Goal: Information Seeking & Learning: Learn about a topic

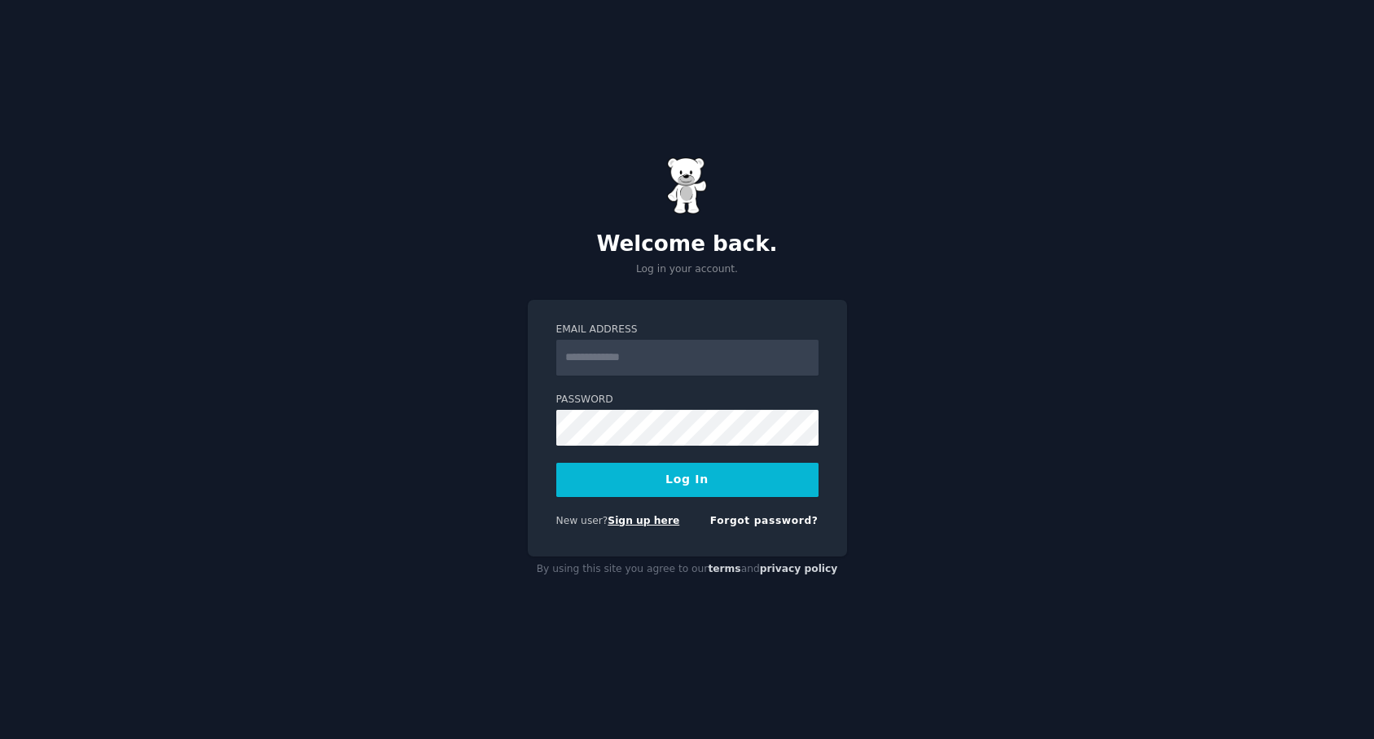
click at [659, 516] on link "Sign up here" at bounding box center [644, 520] width 72 height 11
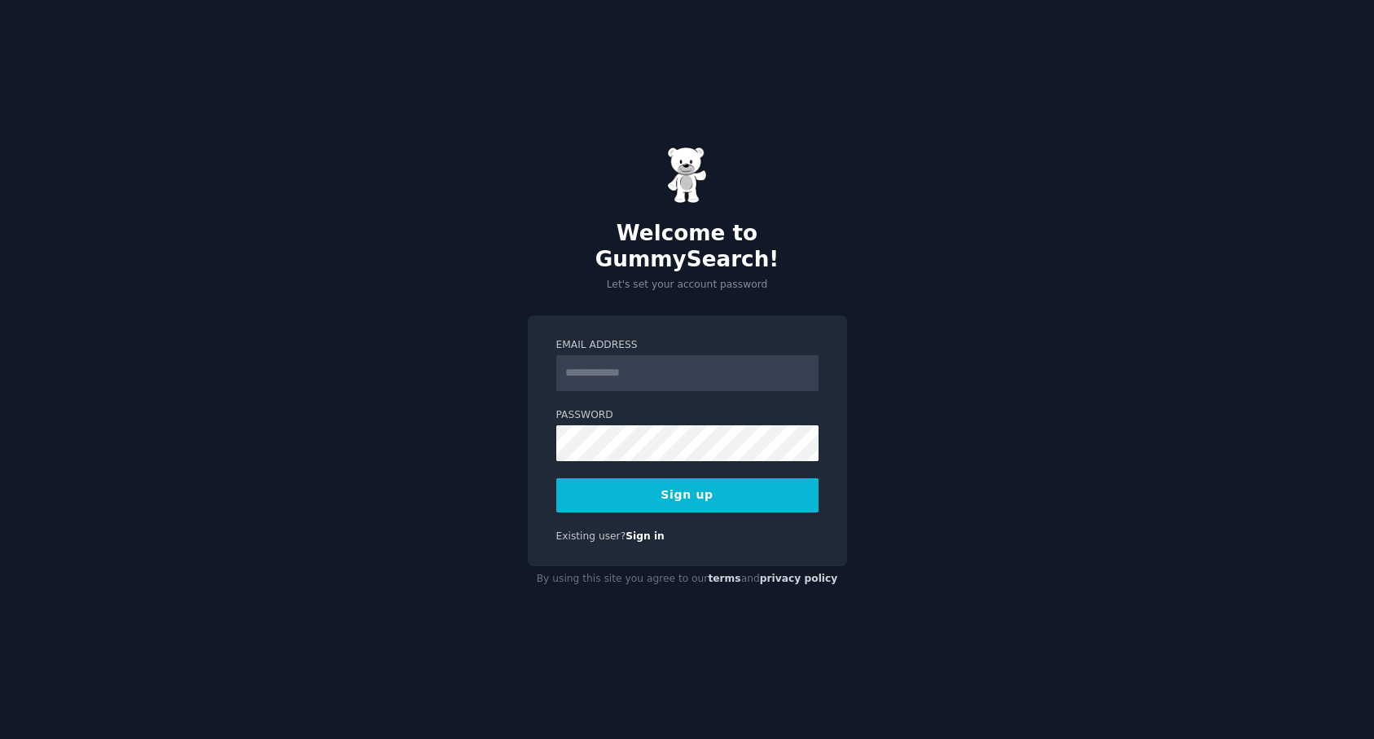
click at [601, 359] on input "Email Address" at bounding box center [687, 373] width 262 height 36
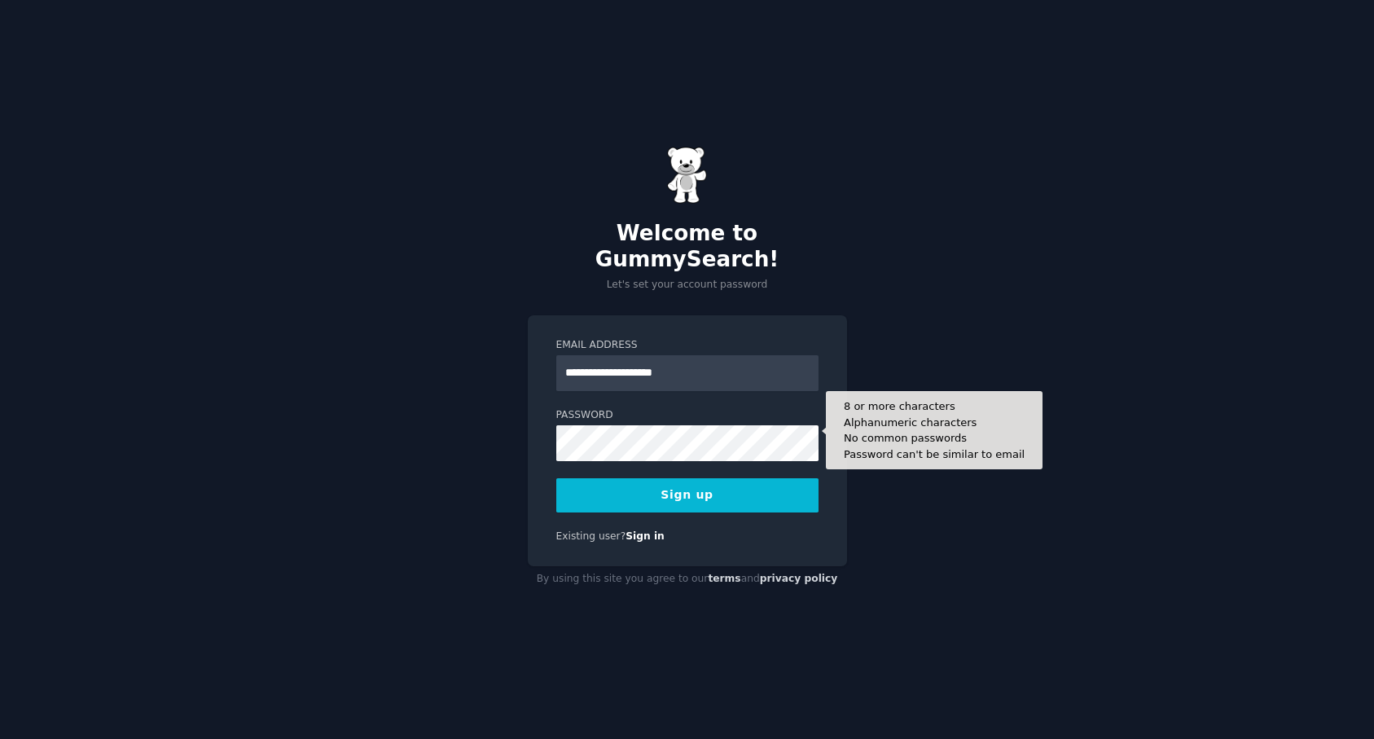
type input "**********"
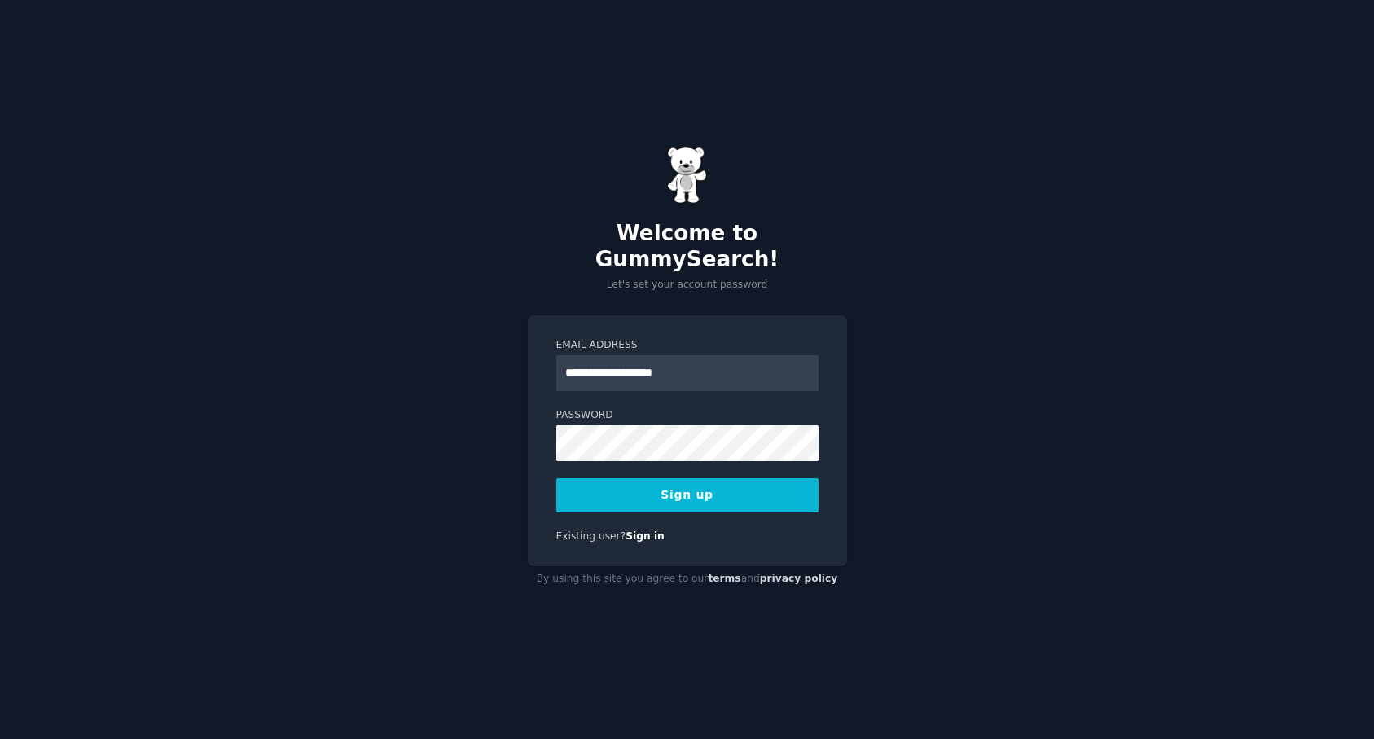
click at [665, 484] on button "Sign up" at bounding box center [687, 495] width 262 height 34
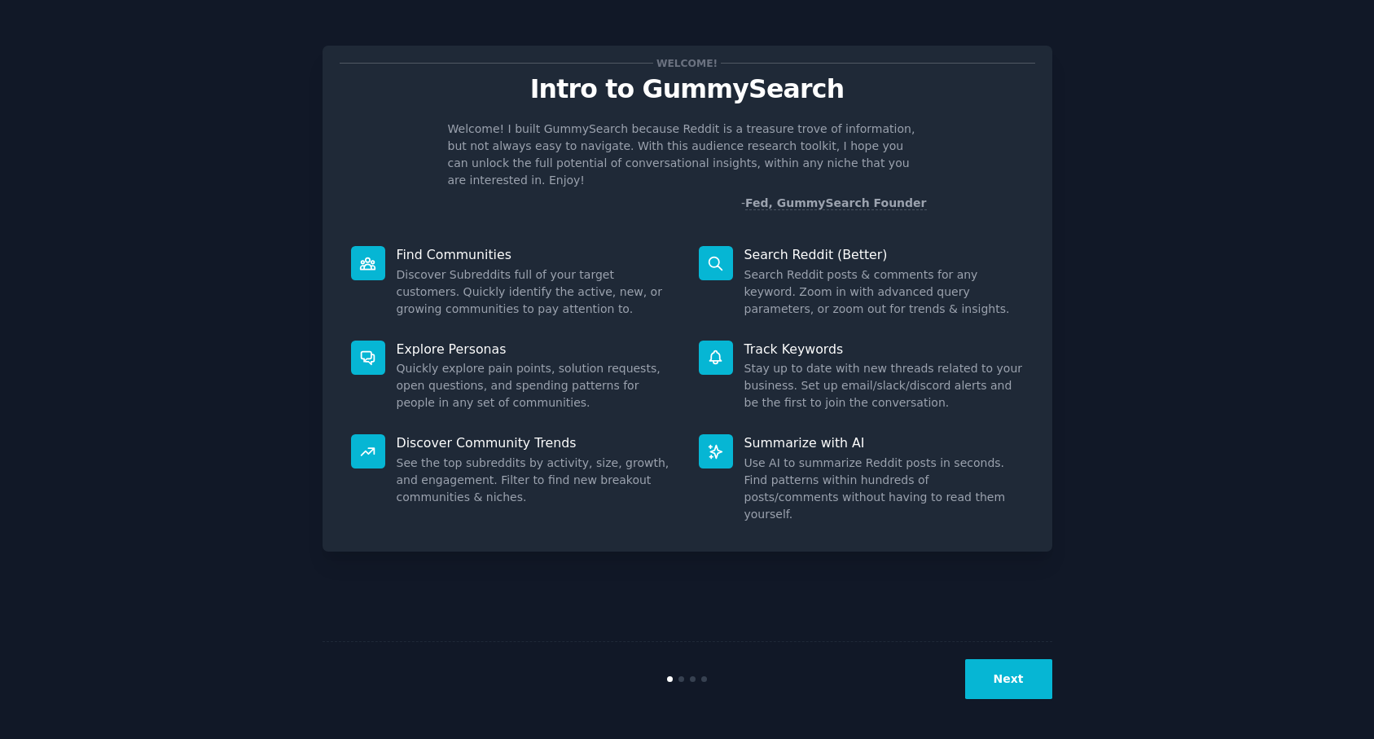
click at [1018, 679] on button "Next" at bounding box center [1008, 679] width 87 height 40
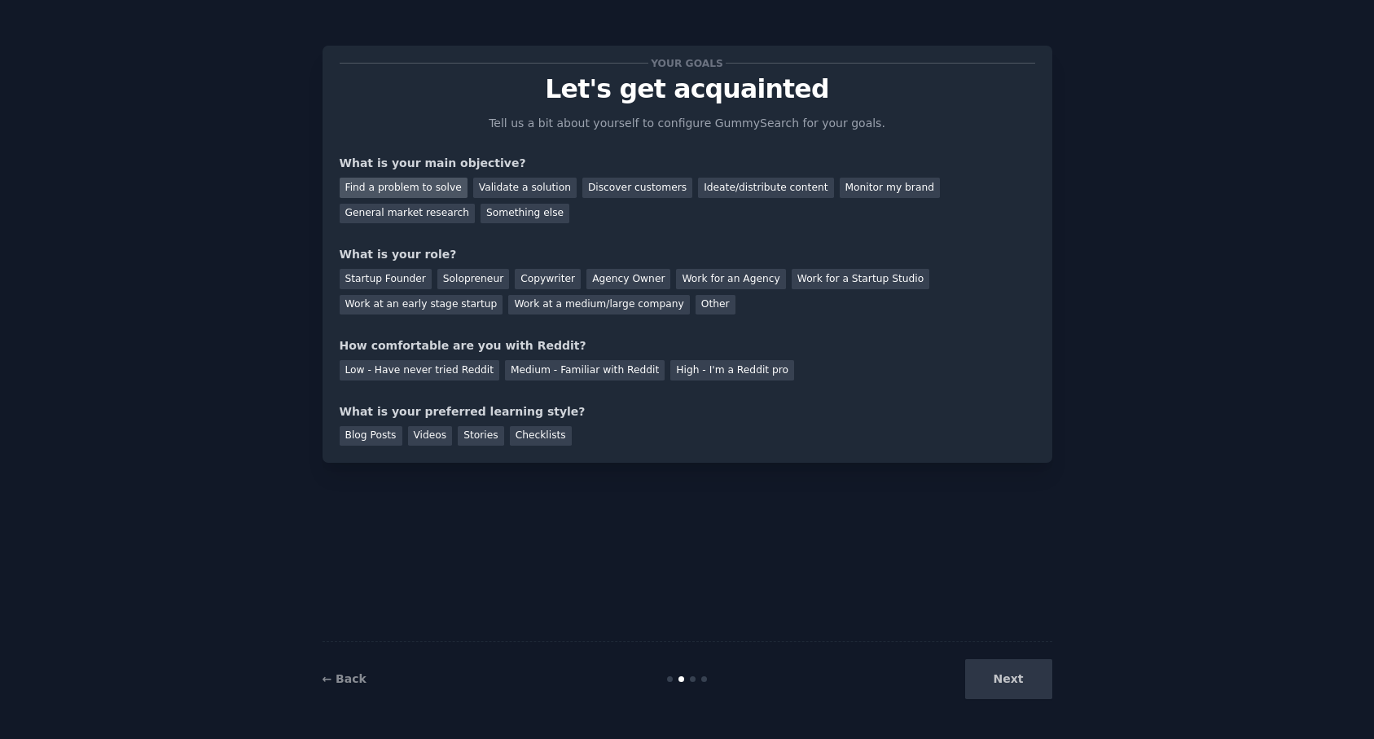
click at [380, 184] on div "Find a problem to solve" at bounding box center [404, 188] width 128 height 20
click at [512, 183] on div "Validate a solution" at bounding box center [524, 188] width 103 height 20
click at [424, 183] on div "Find a problem to solve" at bounding box center [404, 188] width 128 height 20
click at [445, 275] on div "Solopreneur" at bounding box center [473, 279] width 72 height 20
click at [537, 375] on div "Medium - Familiar with Reddit" at bounding box center [585, 370] width 160 height 20
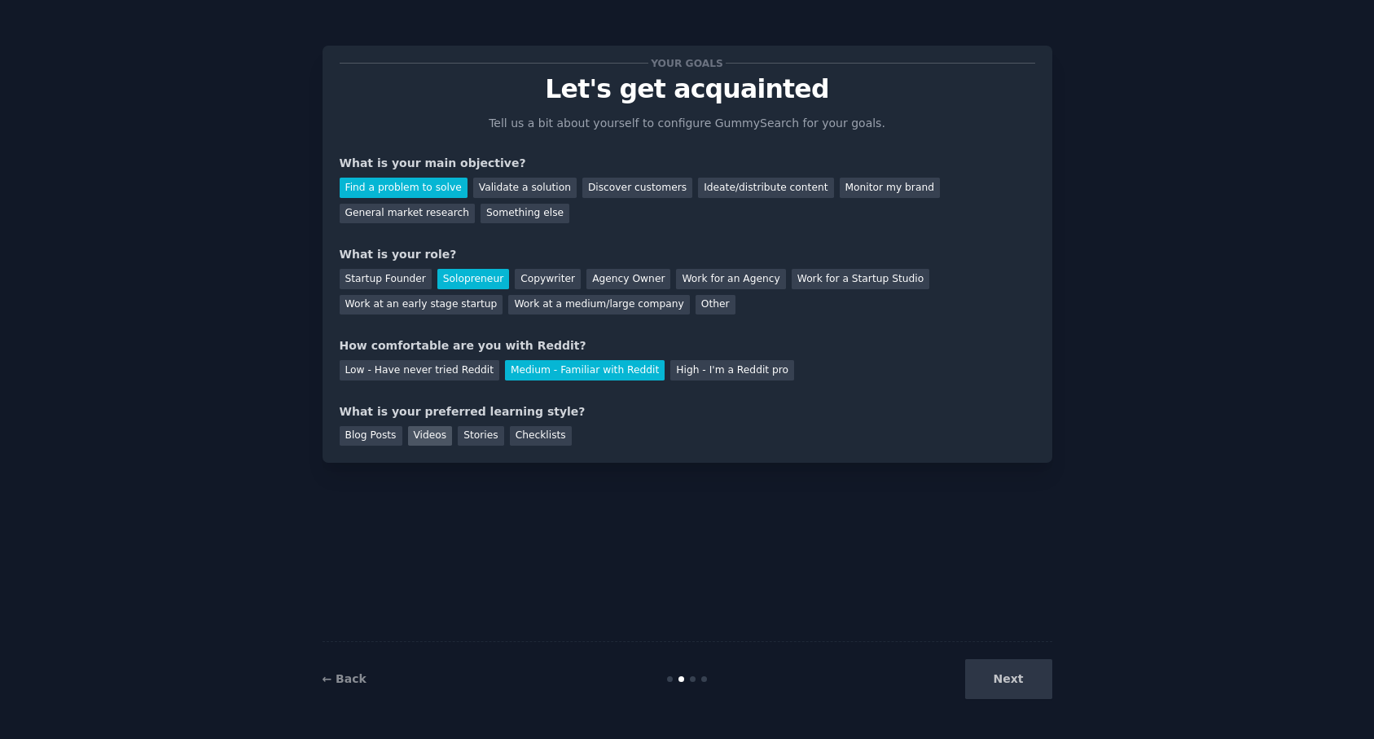
click at [425, 435] on div "Videos" at bounding box center [430, 436] width 45 height 20
click at [994, 679] on button "Next" at bounding box center [1008, 679] width 87 height 40
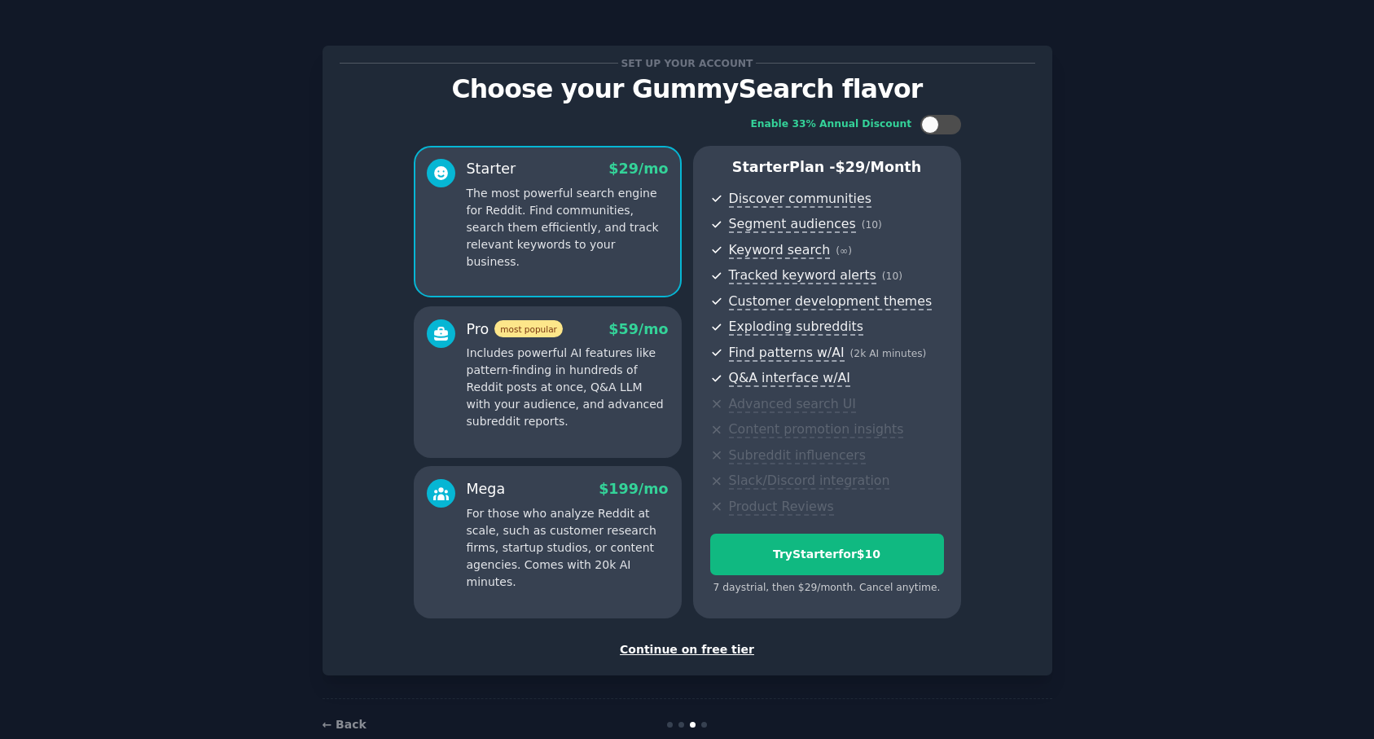
click at [709, 650] on div "Continue on free tier" at bounding box center [688, 649] width 696 height 17
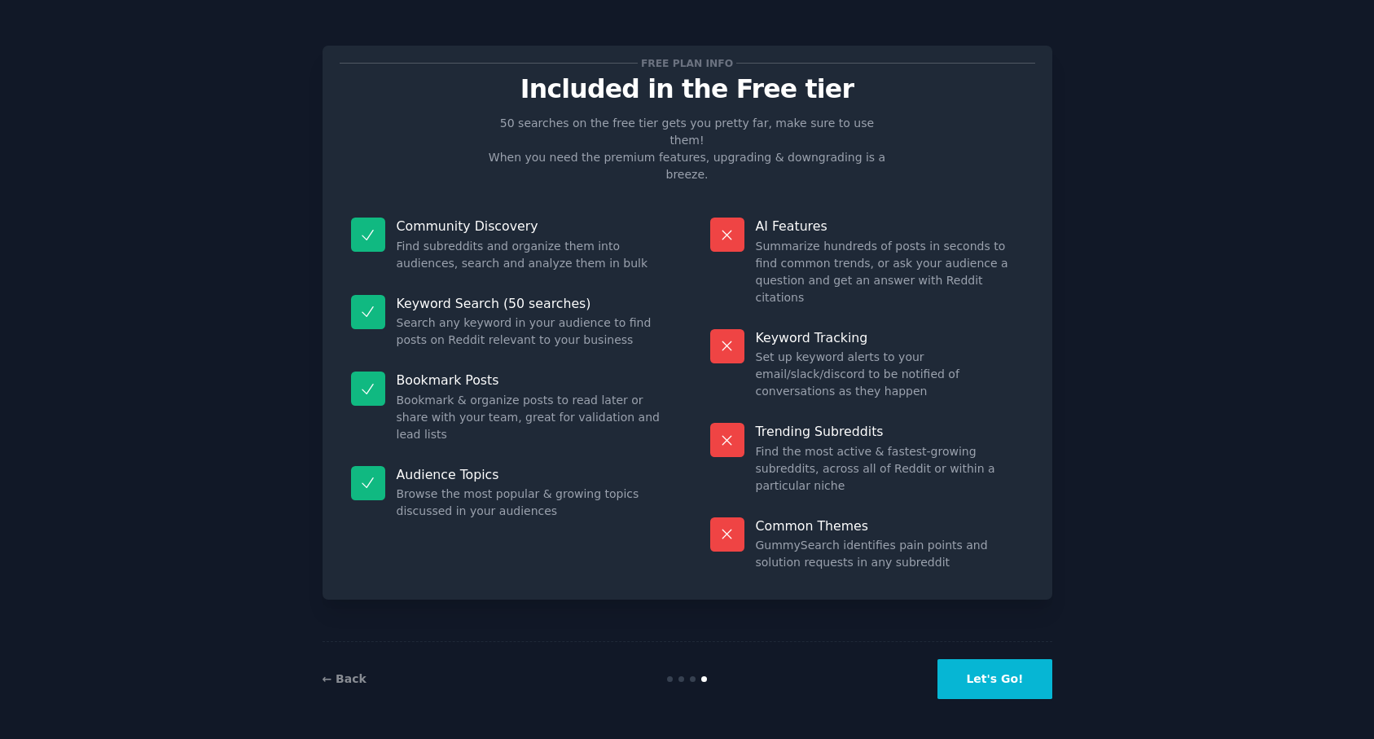
click at [978, 683] on button "Let's Go!" at bounding box center [995, 679] width 114 height 40
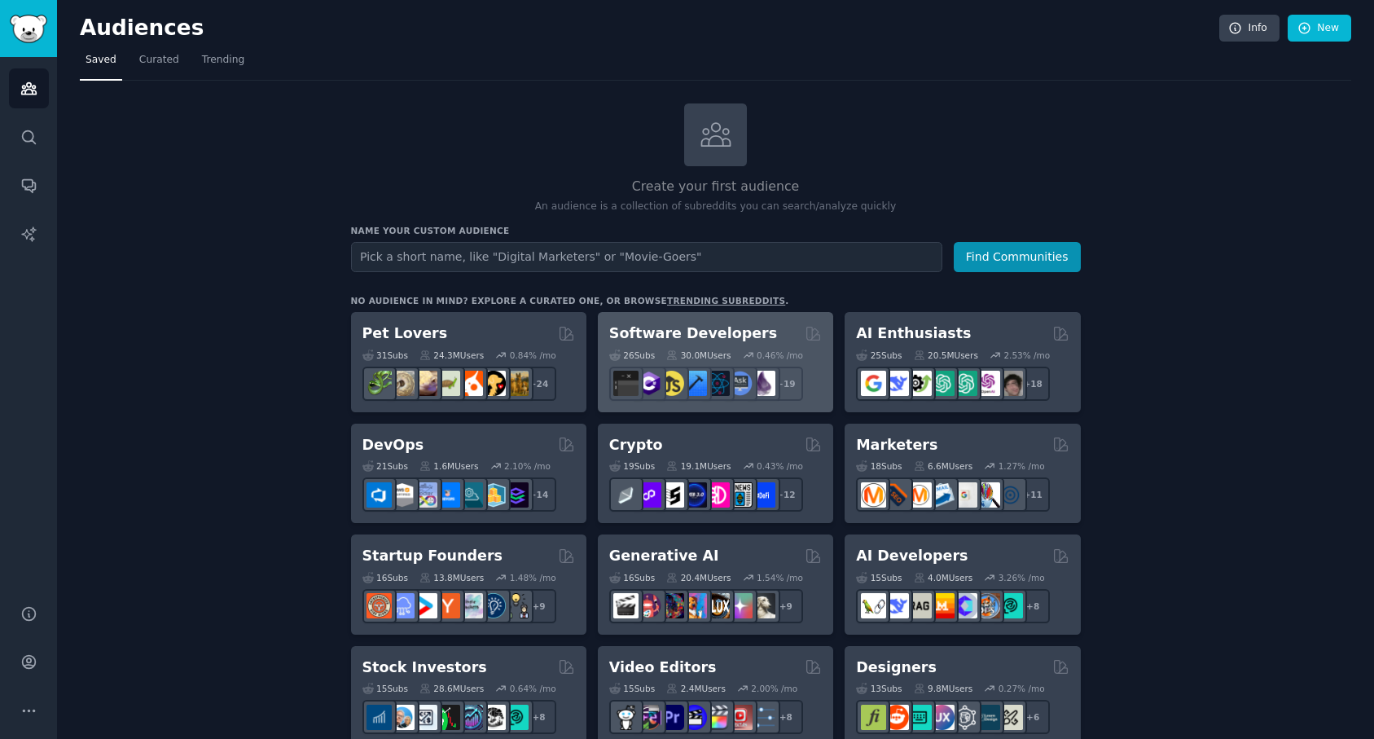
click at [679, 335] on h2 "Software Developers" at bounding box center [693, 333] width 168 height 20
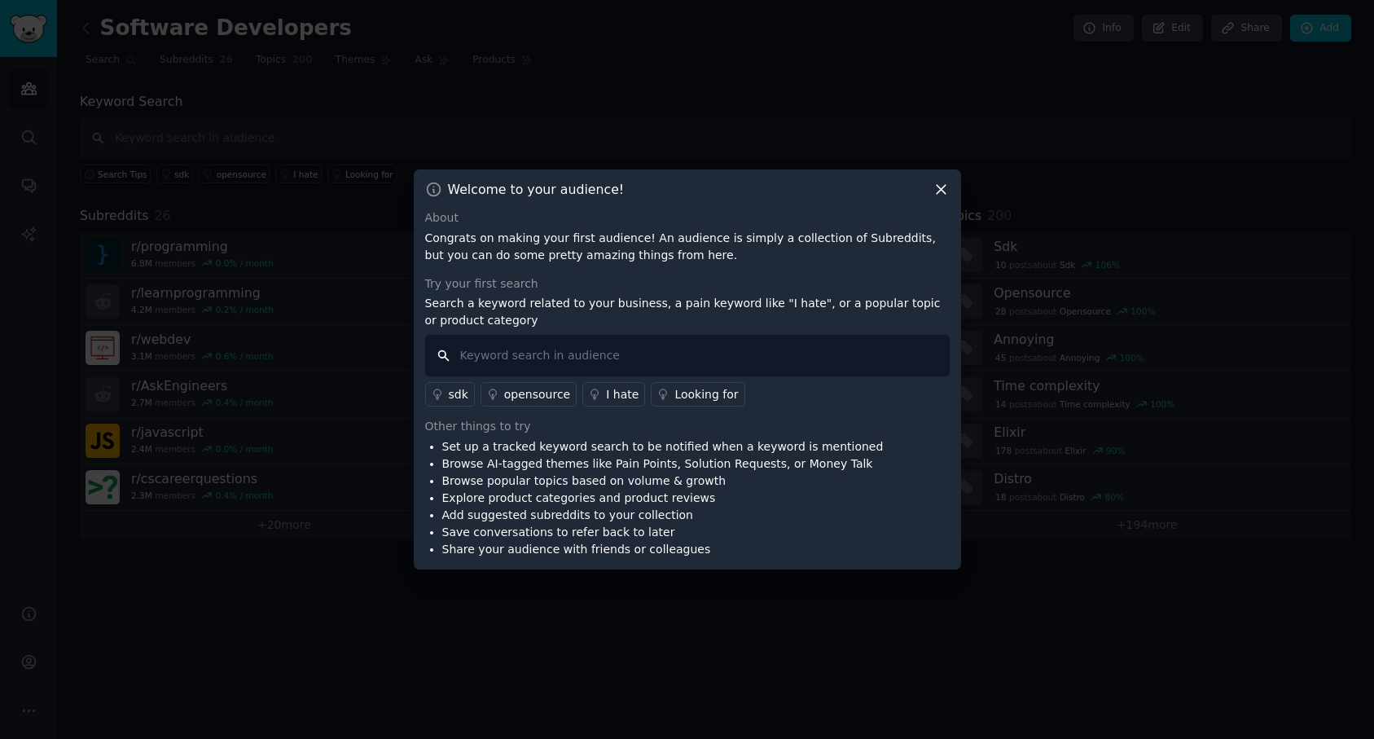
click at [530, 359] on input "text" at bounding box center [687, 356] width 525 height 42
type input "real estate"
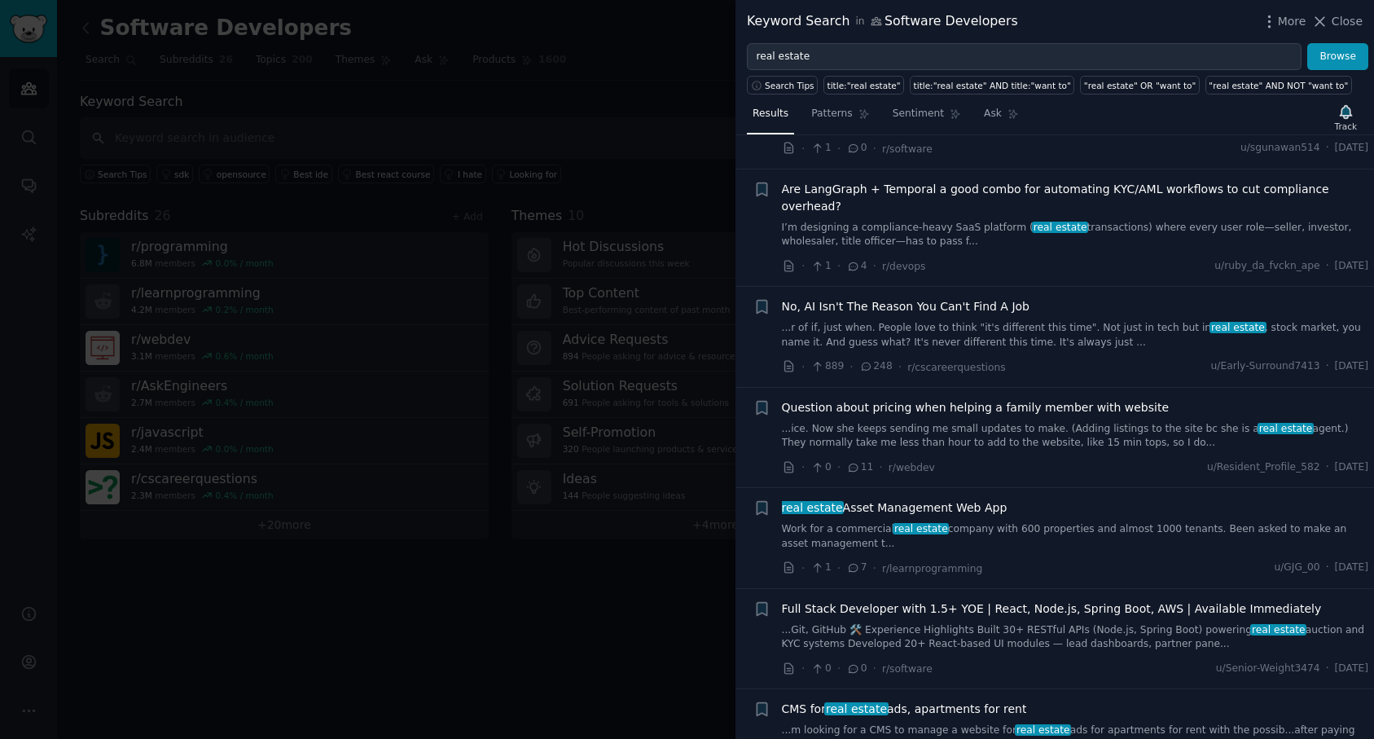
scroll to position [398, 0]
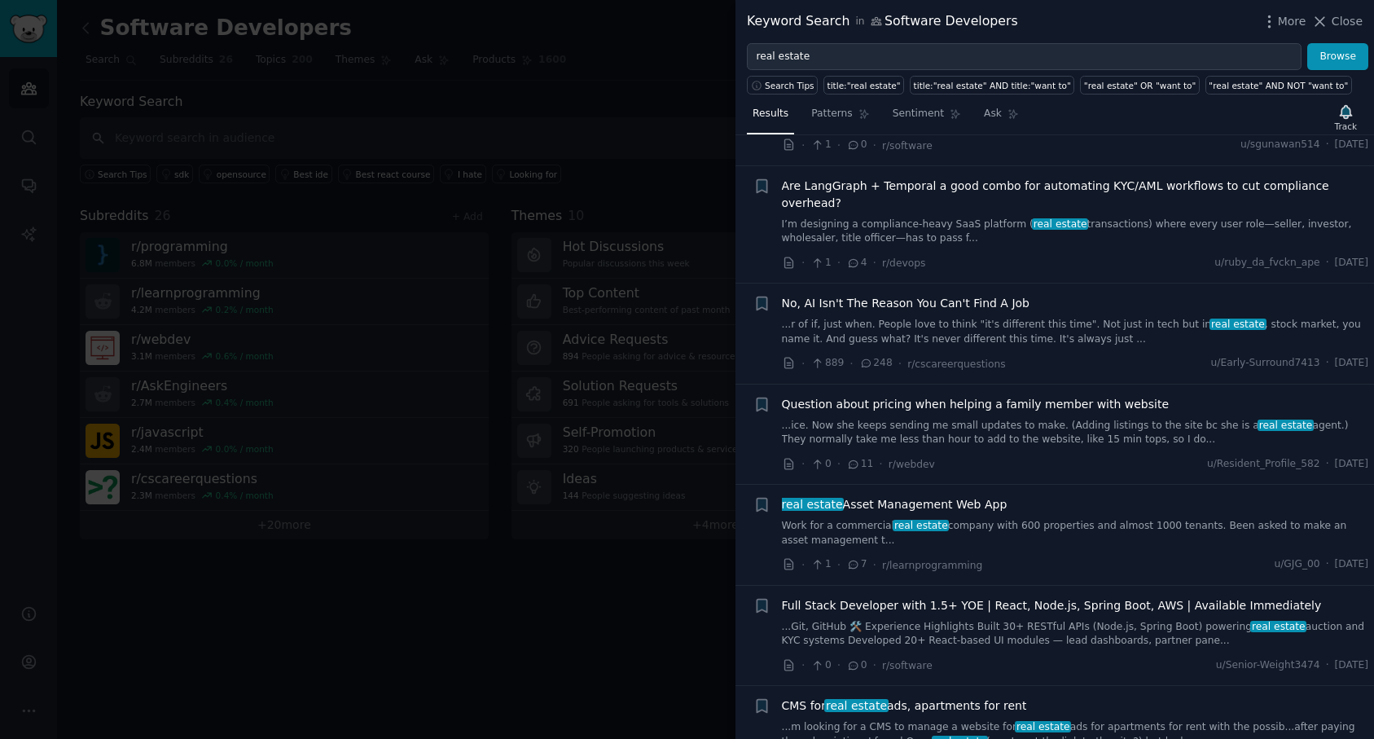
click at [868, 496] on span "real estate Asset Management Web App" at bounding box center [895, 504] width 226 height 17
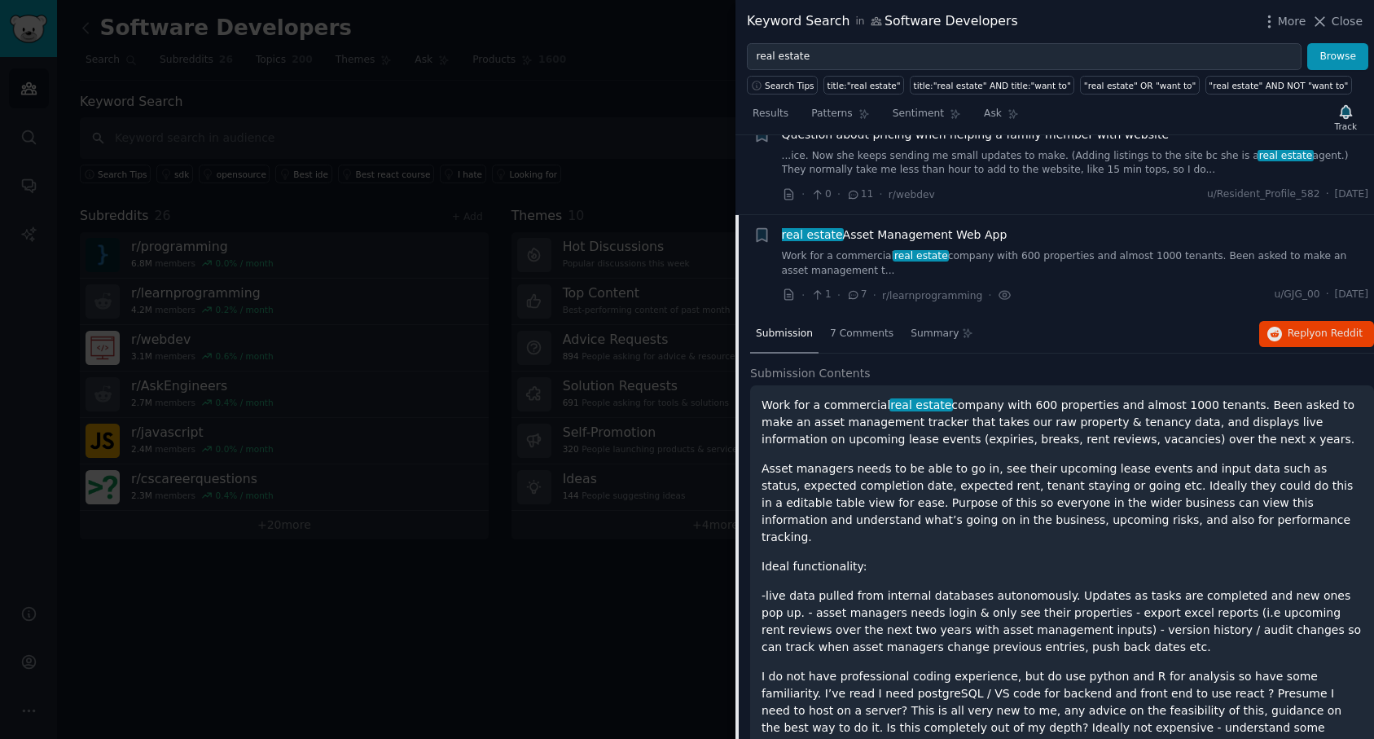
scroll to position [730, 0]
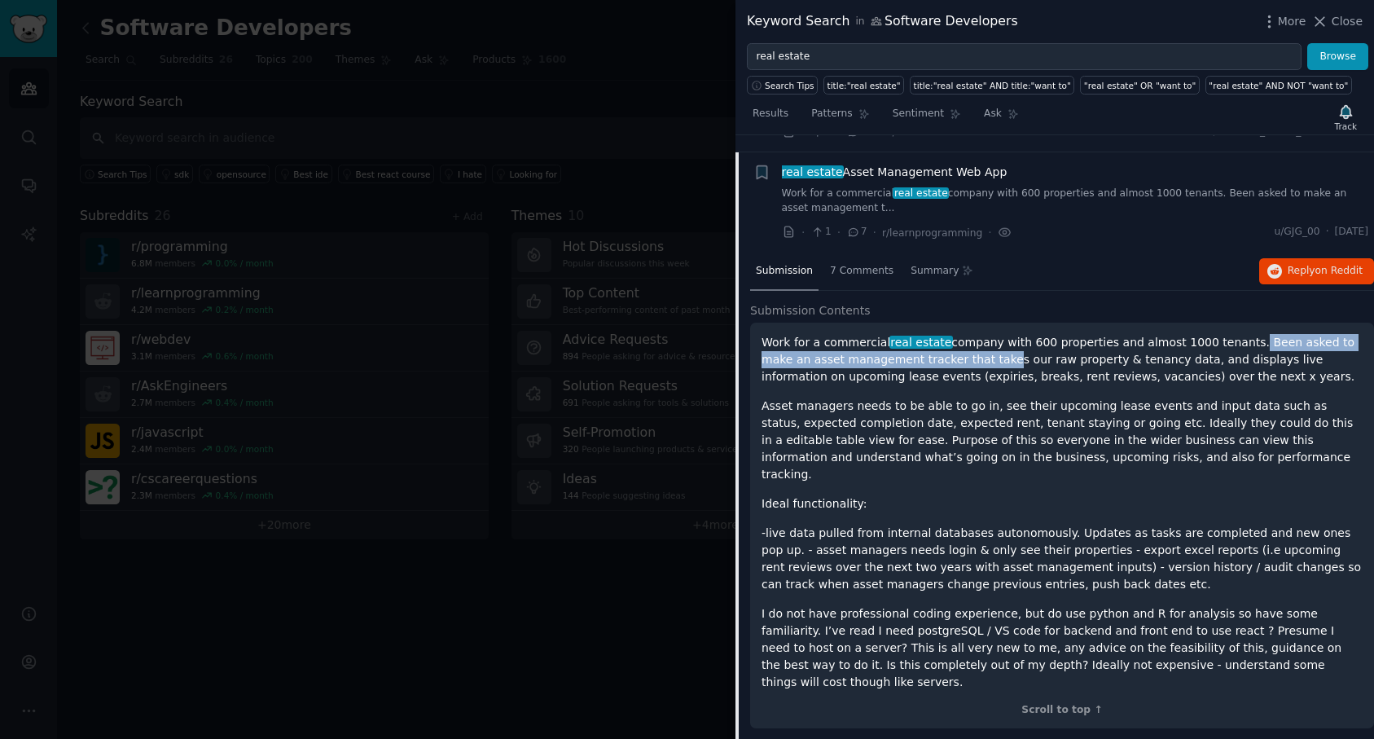
drag, startPoint x: 1229, startPoint y: 327, endPoint x: 943, endPoint y: 335, distance: 286.0
click at [943, 335] on p "Work for a commercial real estate company with 600 properties and almost 1000 t…" at bounding box center [1062, 359] width 601 height 51
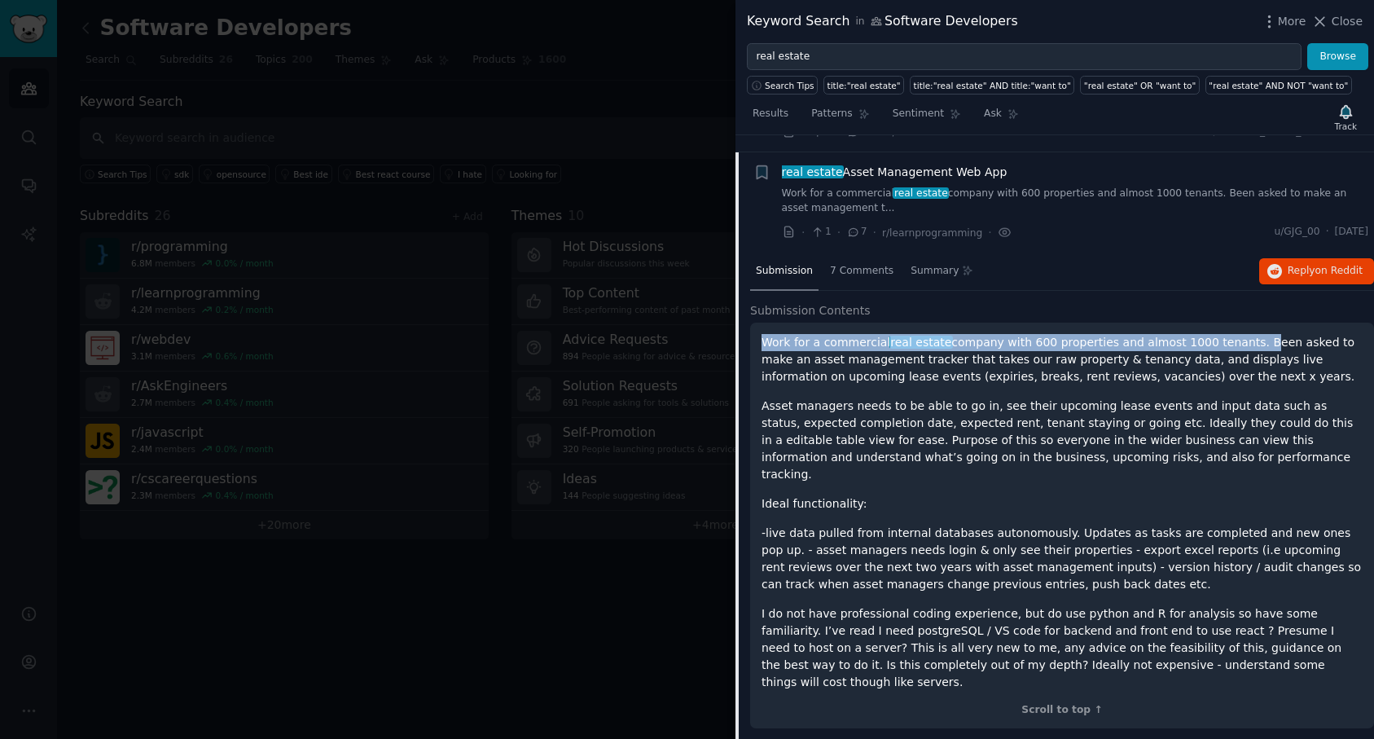
drag, startPoint x: 764, startPoint y: 325, endPoint x: 1233, endPoint y: 317, distance: 469.3
click at [1233, 334] on p "Work for a commercial real estate company with 600 properties and almost 1000 t…" at bounding box center [1062, 359] width 601 height 51
copy p "Work for a commercial real estate company with 600 properties and almost 1000 t…"
click at [1164, 349] on p "Work for a commercial real estate company with 600 properties and almost 1000 t…" at bounding box center [1062, 359] width 601 height 51
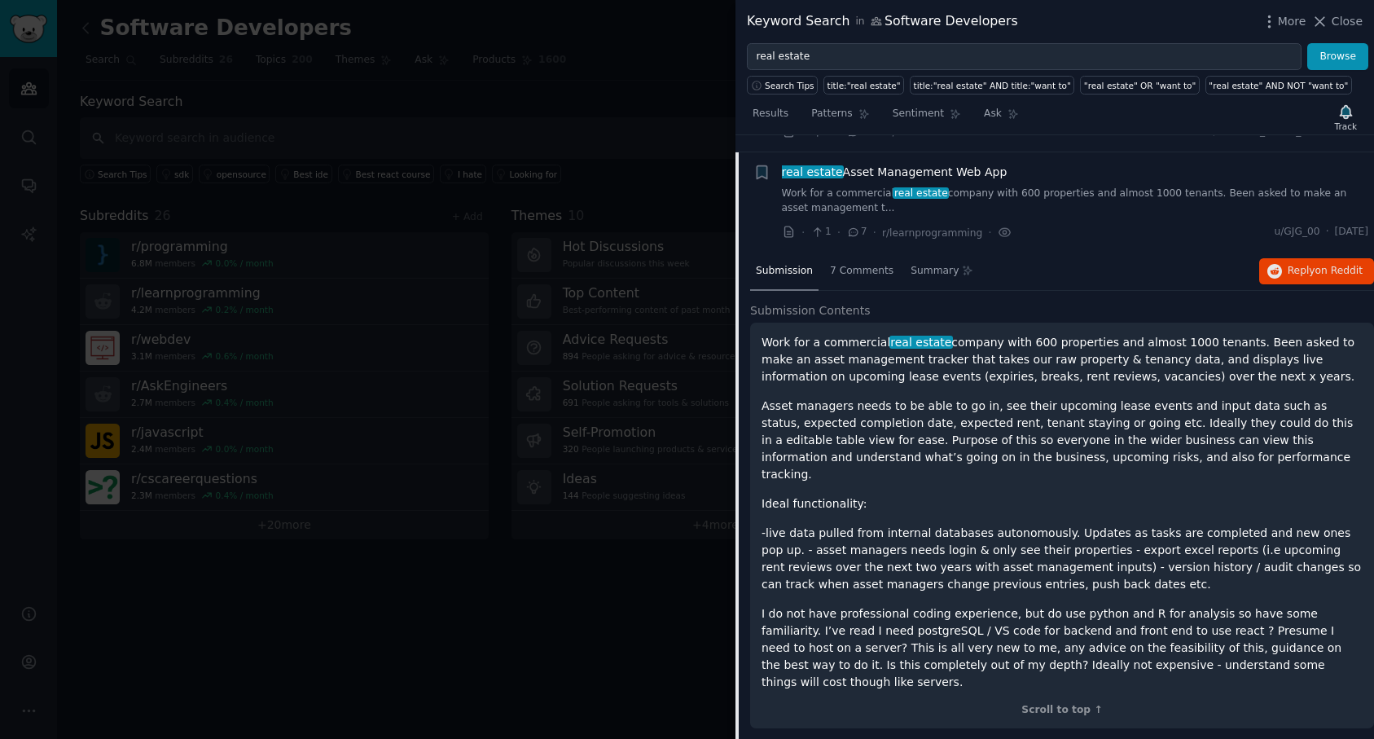
click at [848, 362] on p "Work for a commercial real estate company with 600 properties and almost 1000 t…" at bounding box center [1062, 359] width 601 height 51
click at [903, 360] on p "Work for a commercial real estate company with 600 properties and almost 1000 t…" at bounding box center [1062, 359] width 601 height 51
click at [932, 361] on p "Work for a commercial real estate company with 600 properties and almost 1000 t…" at bounding box center [1062, 359] width 601 height 51
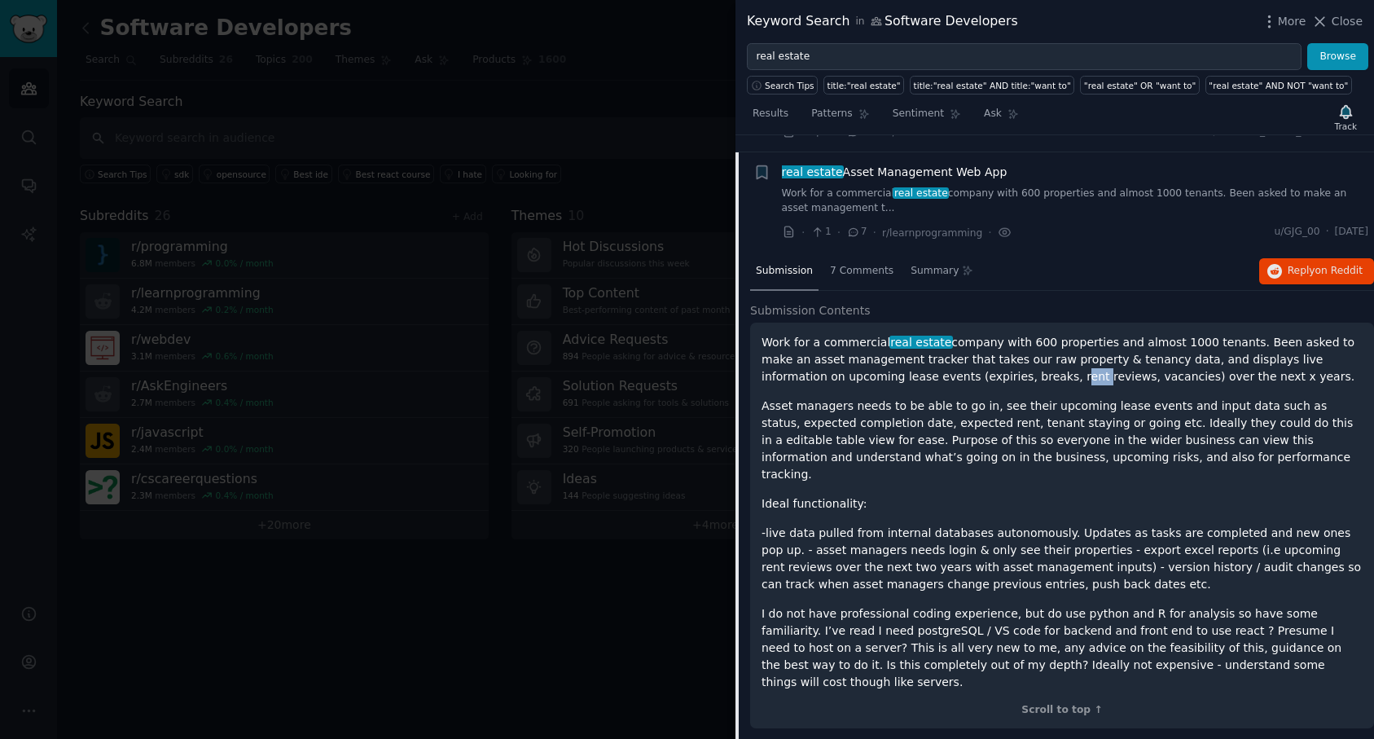
click at [932, 361] on p "Work for a commercial real estate company with 600 properties and almost 1000 t…" at bounding box center [1062, 359] width 601 height 51
click at [964, 362] on p "Work for a commercial real estate company with 600 properties and almost 1000 t…" at bounding box center [1062, 359] width 601 height 51
click at [1002, 361] on p "Work for a commercial real estate company with 600 properties and almost 1000 t…" at bounding box center [1062, 359] width 601 height 51
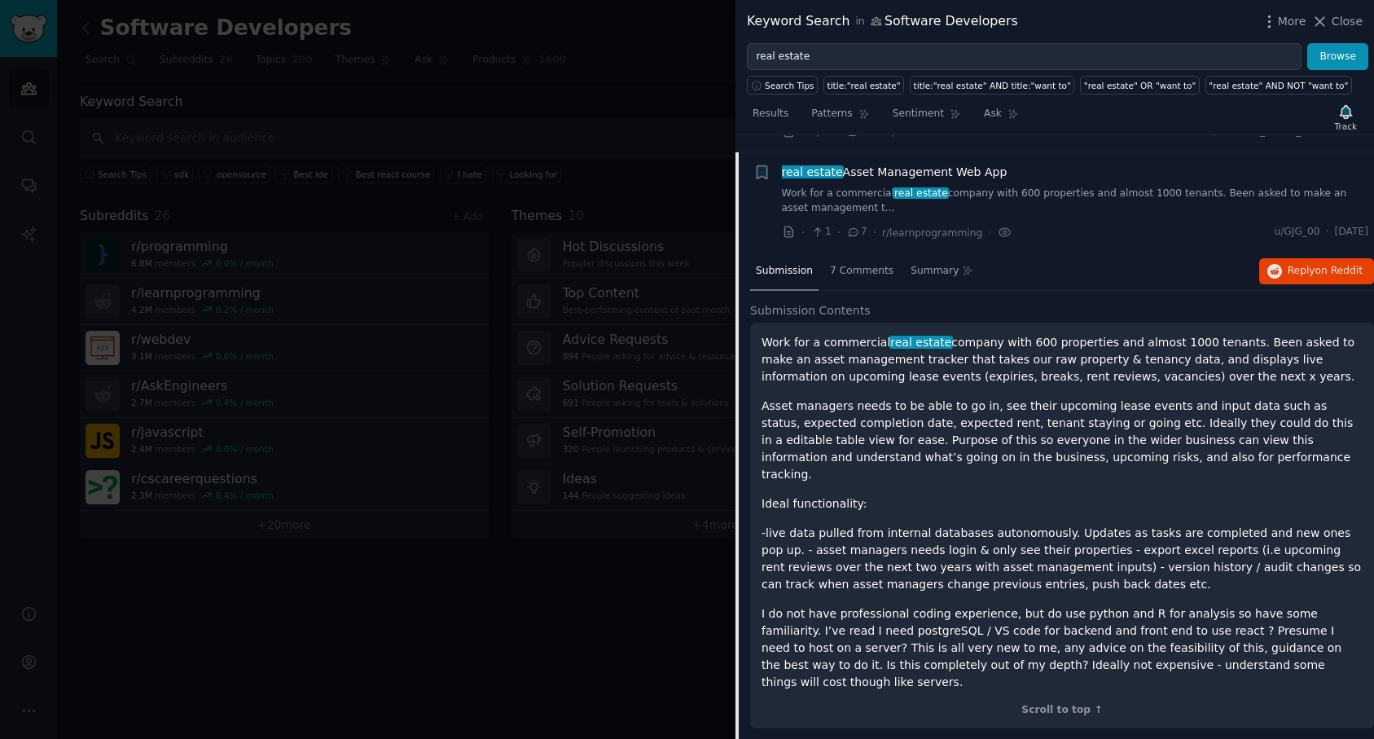
click at [1022, 371] on div "Work for a commercial real estate company with 600 properties and almost 1000 t…" at bounding box center [1062, 512] width 601 height 357
click at [1058, 359] on p "Work for a commercial real estate company with 600 properties and almost 1000 t…" at bounding box center [1062, 359] width 601 height 51
click at [1106, 355] on p "Work for a commercial real estate company with 600 properties and almost 1000 t…" at bounding box center [1062, 359] width 601 height 51
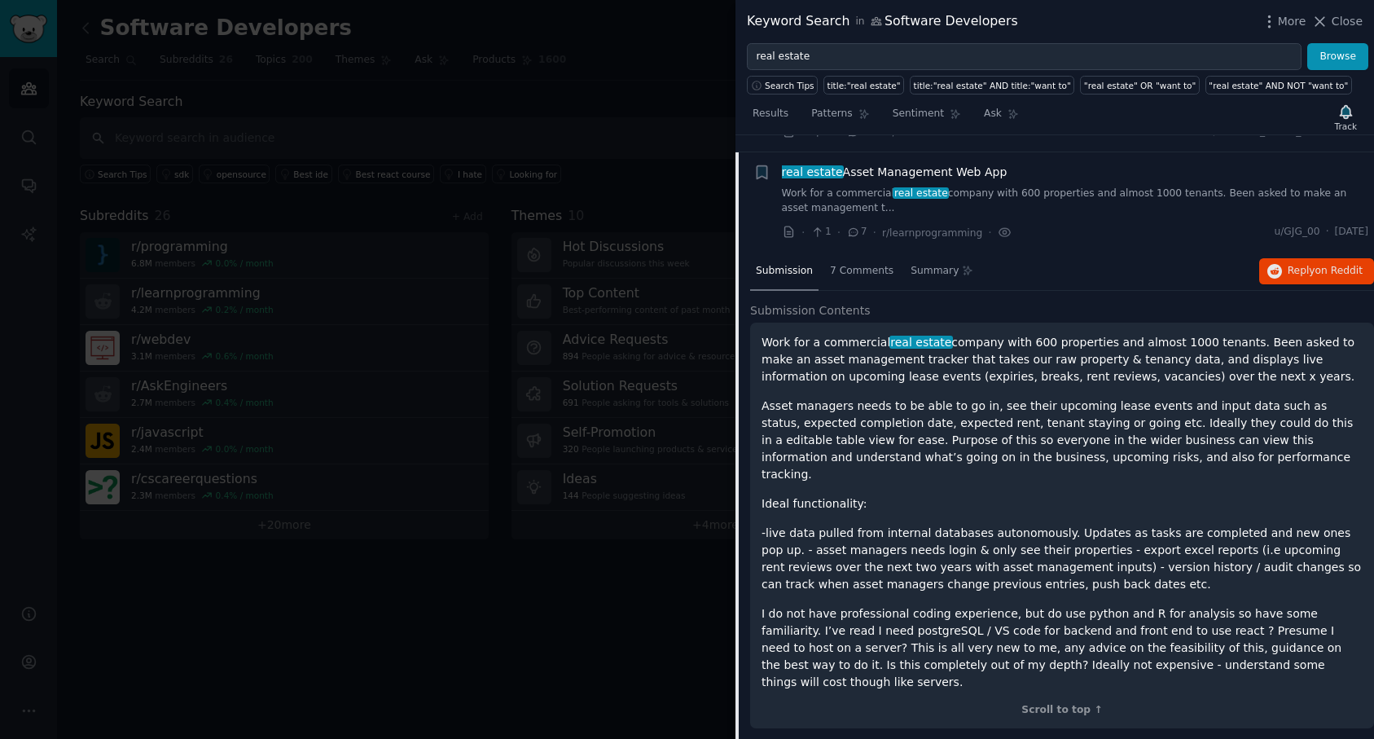
click at [1157, 359] on p "Work for a commercial real estate company with 600 properties and almost 1000 t…" at bounding box center [1062, 359] width 601 height 51
drag, startPoint x: 1176, startPoint y: 359, endPoint x: 759, endPoint y: 323, distance: 418.7
click at [759, 323] on div "Work for a commercial real estate company with 600 properties and almost 1000 t…" at bounding box center [1062, 526] width 624 height 406
copy p "Work for a commercial real estate company with 600 properties and almost 1000 t…"
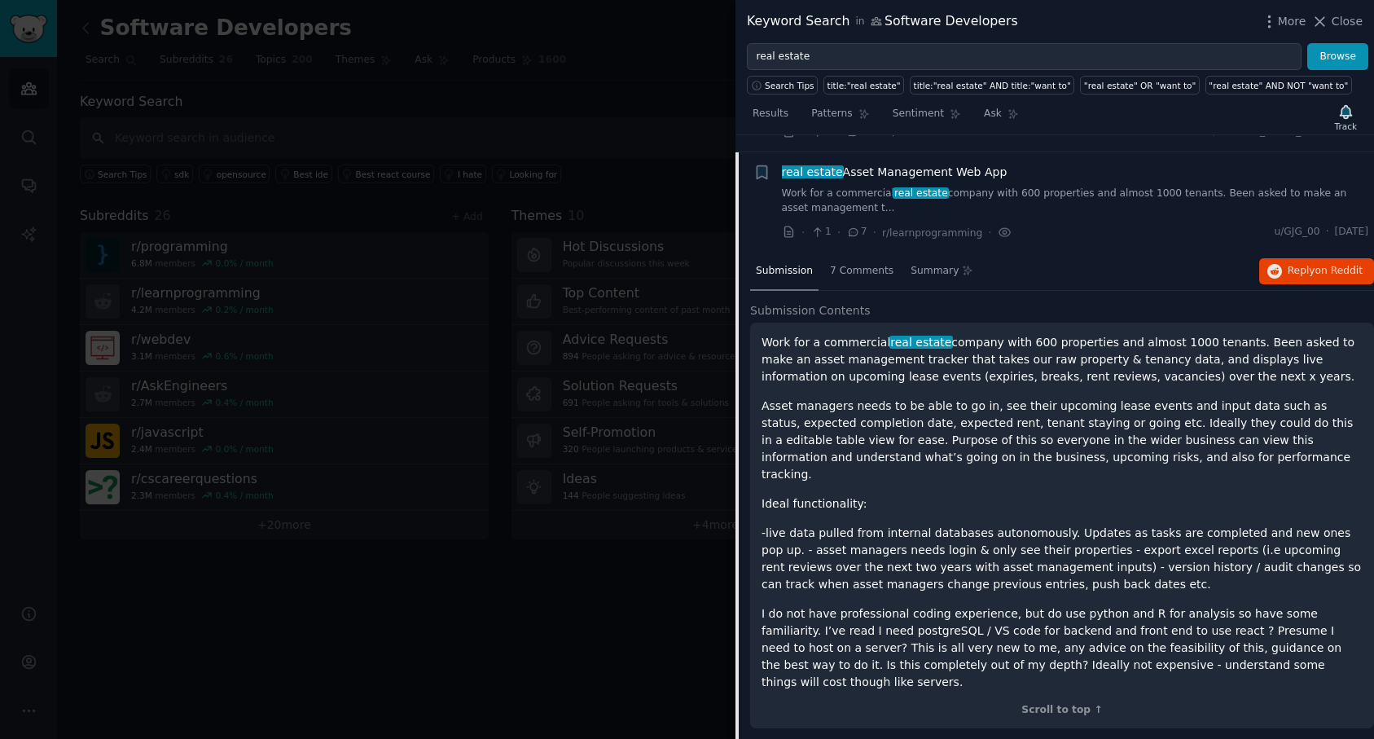
click at [922, 421] on p "Asset managers needs to be able to go in, see their upcoming lease events and i…" at bounding box center [1062, 441] width 601 height 86
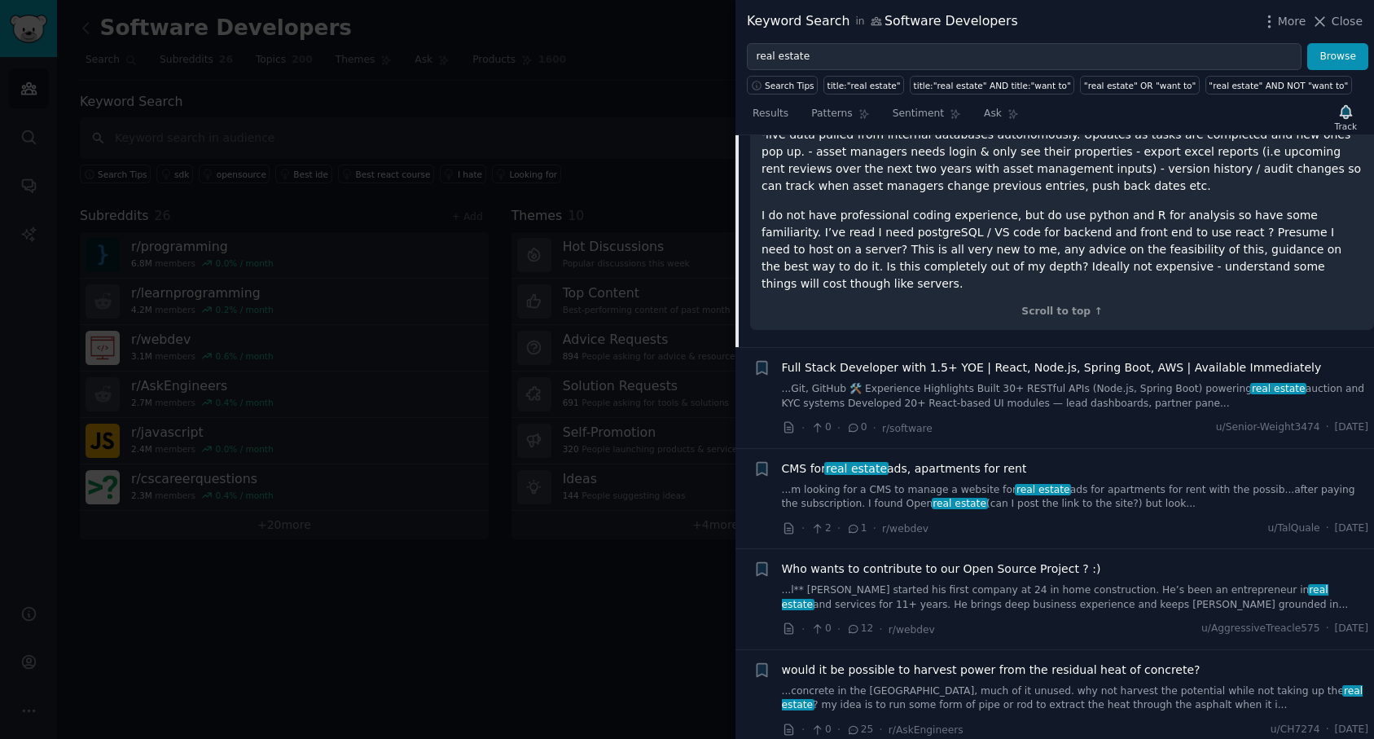
scroll to position [1134, 0]
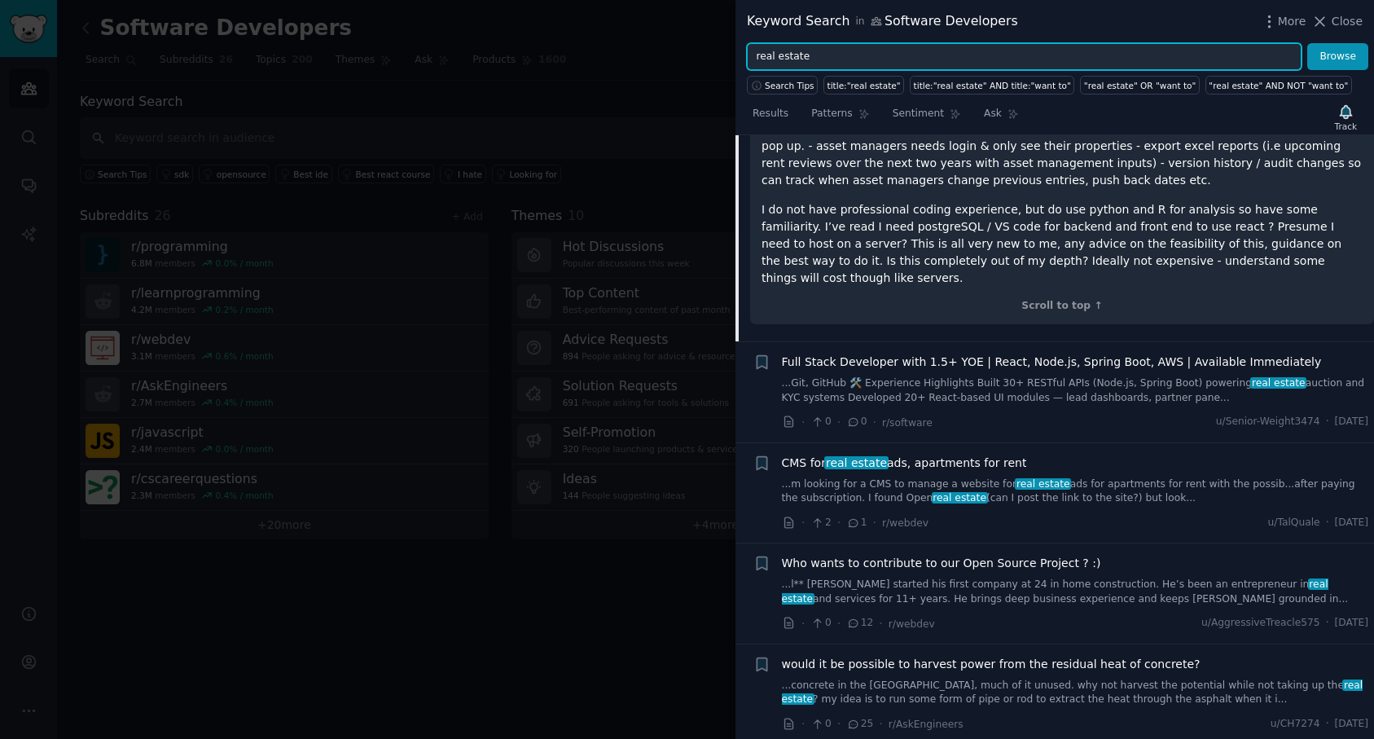
click at [786, 58] on input "real estate" at bounding box center [1024, 57] width 555 height 28
click at [1307, 43] on button "Browse" at bounding box center [1337, 57] width 61 height 28
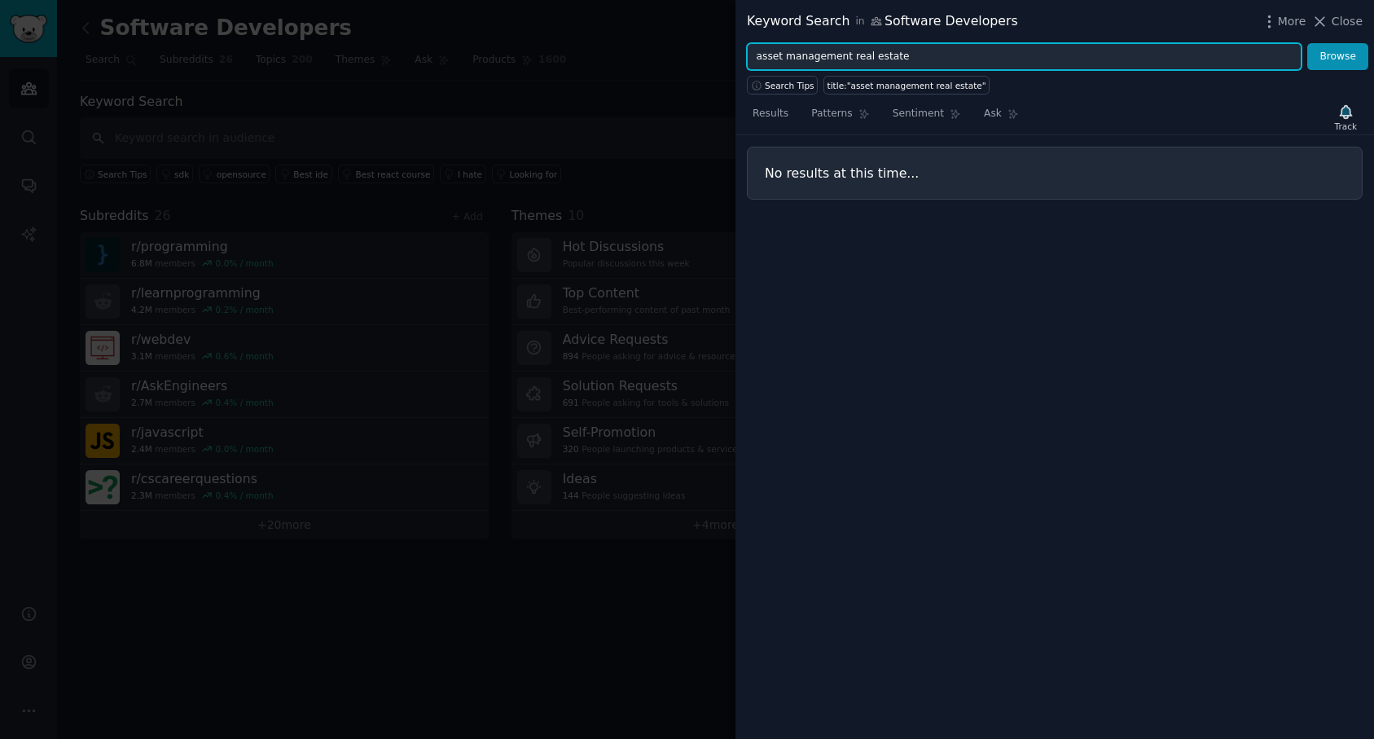
drag, startPoint x: 845, startPoint y: 55, endPoint x: 929, endPoint y: 55, distance: 83.9
click at [929, 55] on input "asset management real estate" at bounding box center [1024, 57] width 555 height 28
type input "asset management"
click at [1307, 43] on button "Browse" at bounding box center [1337, 57] width 61 height 28
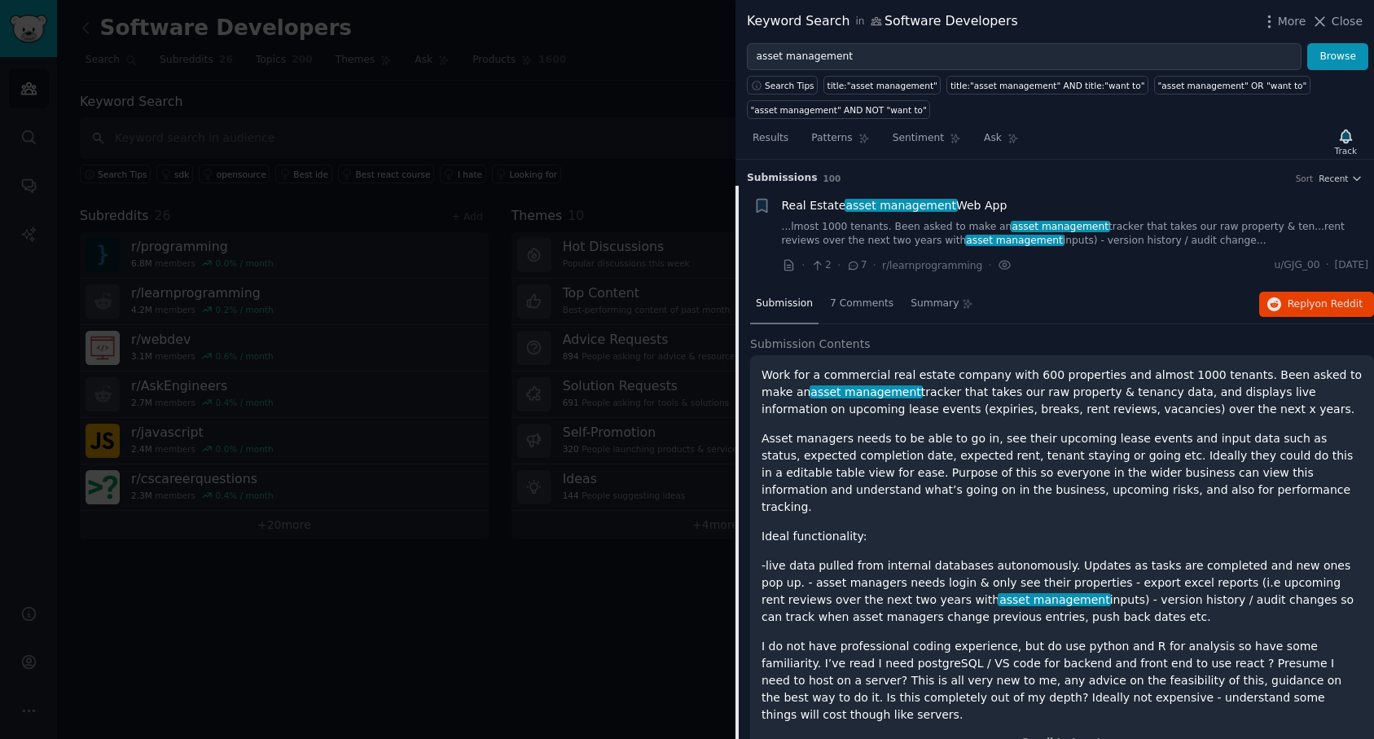
click at [907, 205] on span "asset management" at bounding box center [901, 205] width 113 height 13
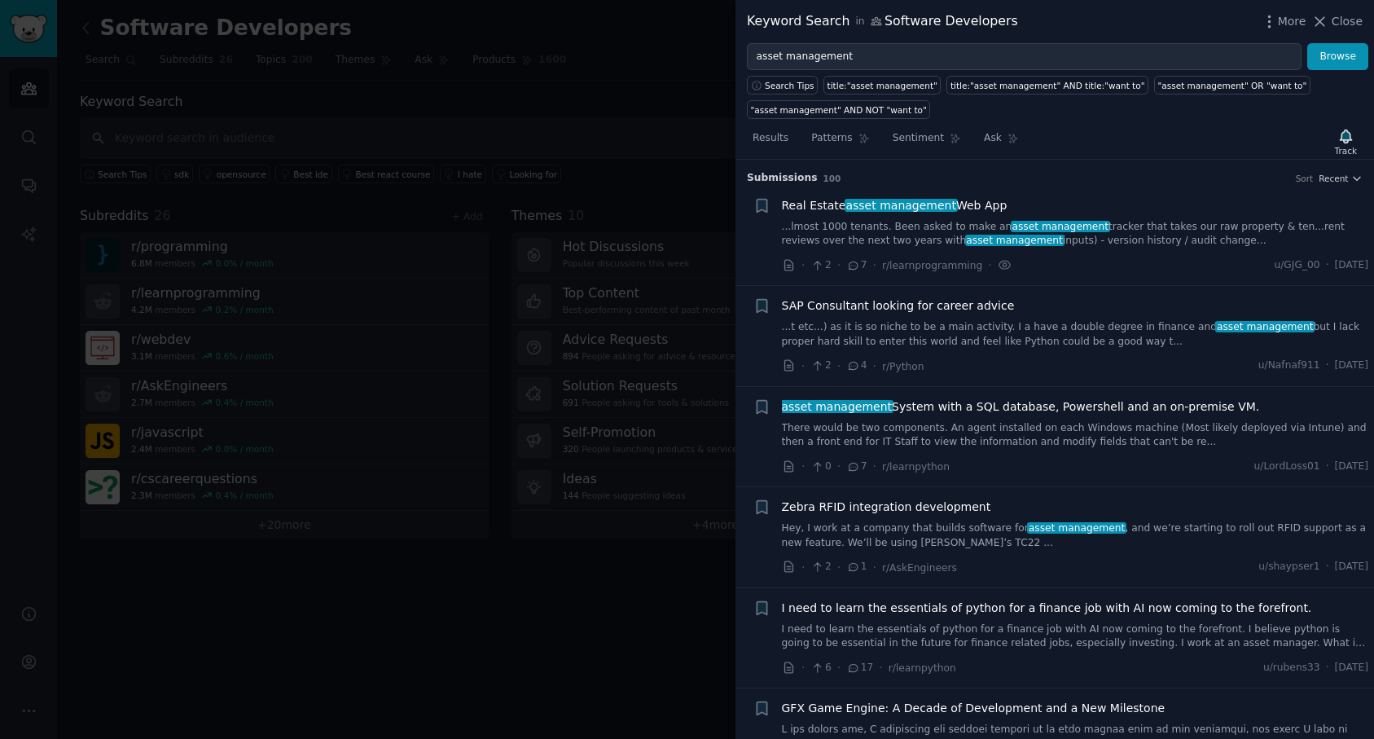
scroll to position [25, 0]
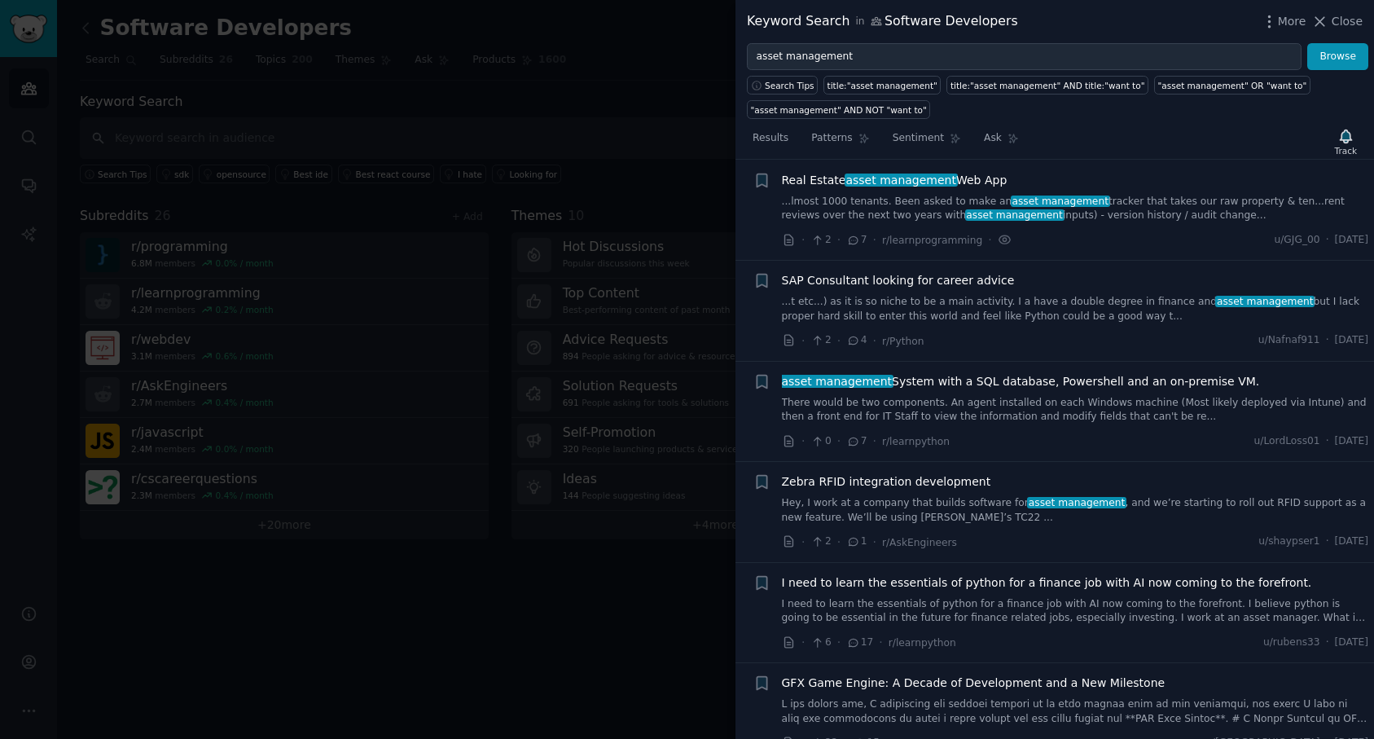
click at [933, 195] on link "...lmost 1000 tenants. Been asked to make an asset management tracker that take…" at bounding box center [1075, 209] width 587 height 29
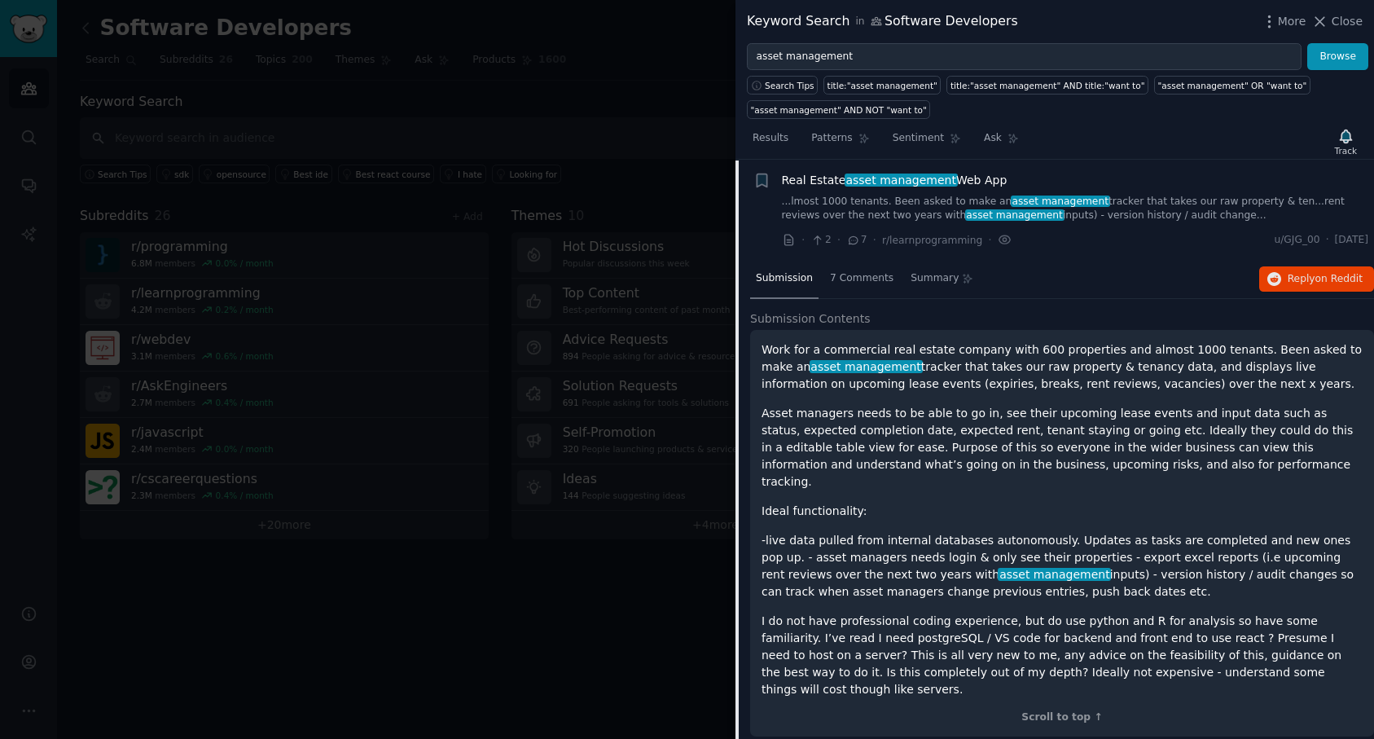
click at [857, 182] on span "asset management" at bounding box center [901, 180] width 113 height 13
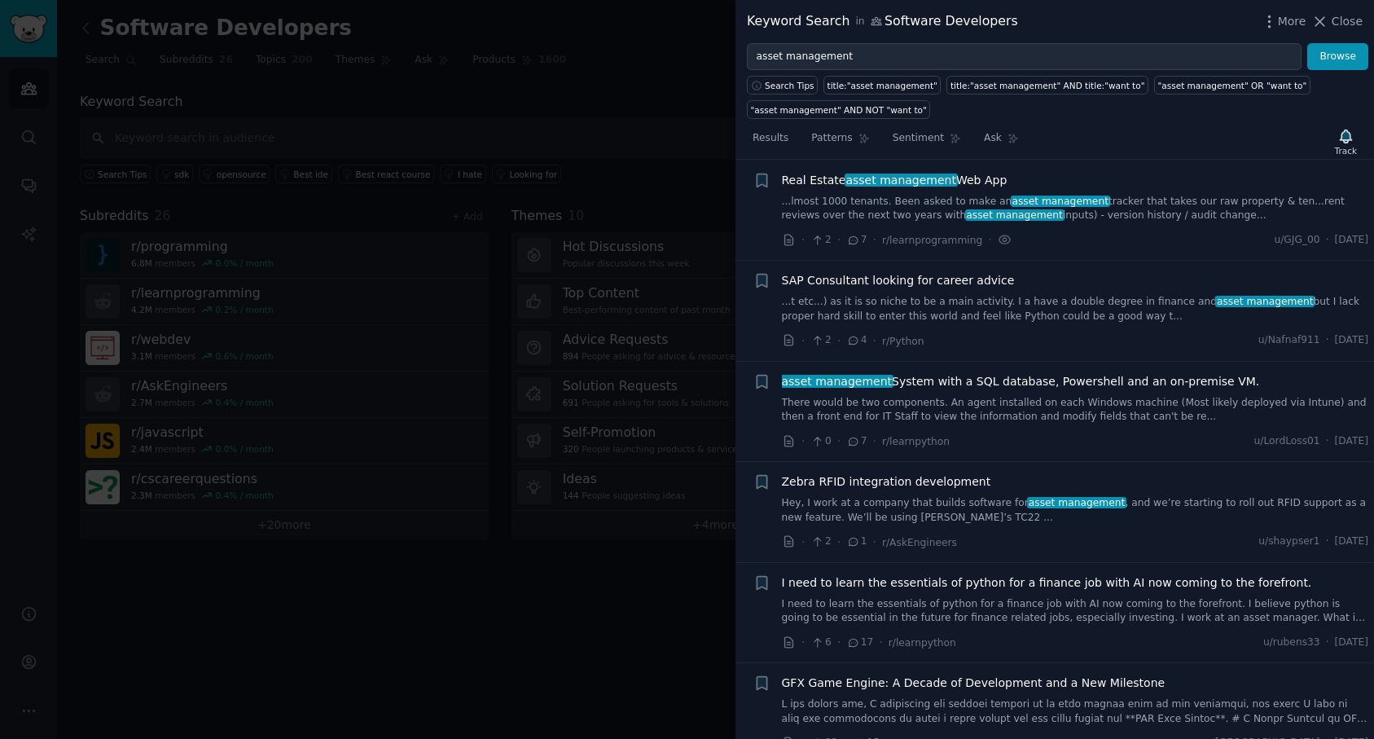
click at [874, 281] on span "SAP Consultant looking for career advice" at bounding box center [898, 280] width 233 height 17
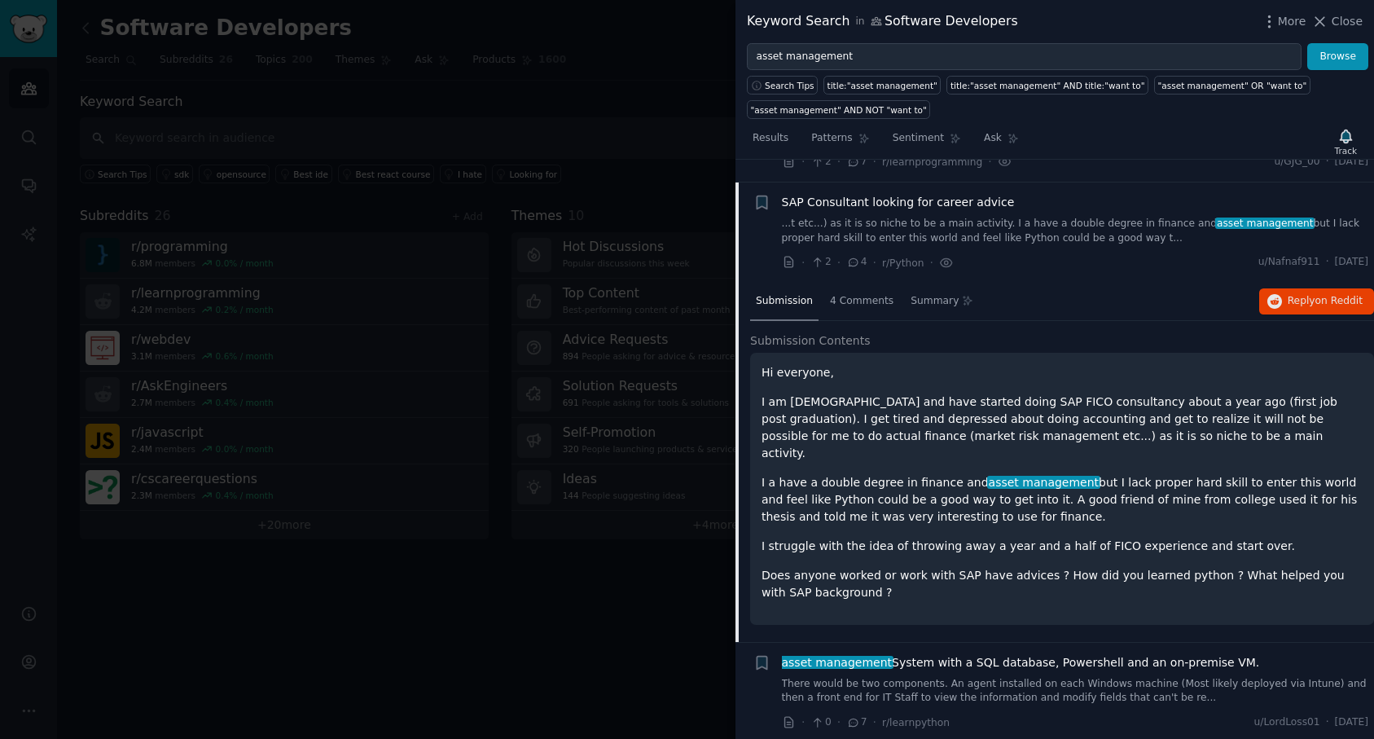
scroll to position [126, 0]
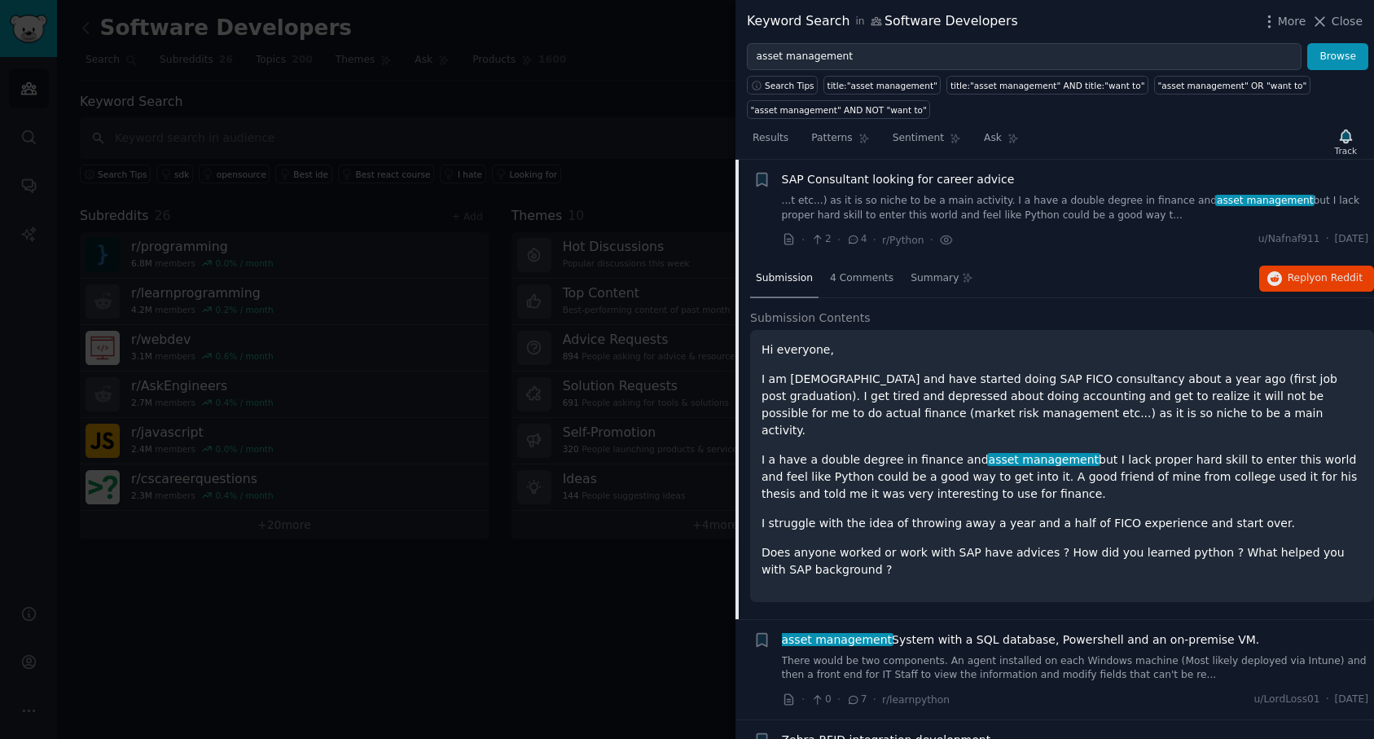
click at [874, 281] on span "4 Comments" at bounding box center [862, 278] width 64 height 15
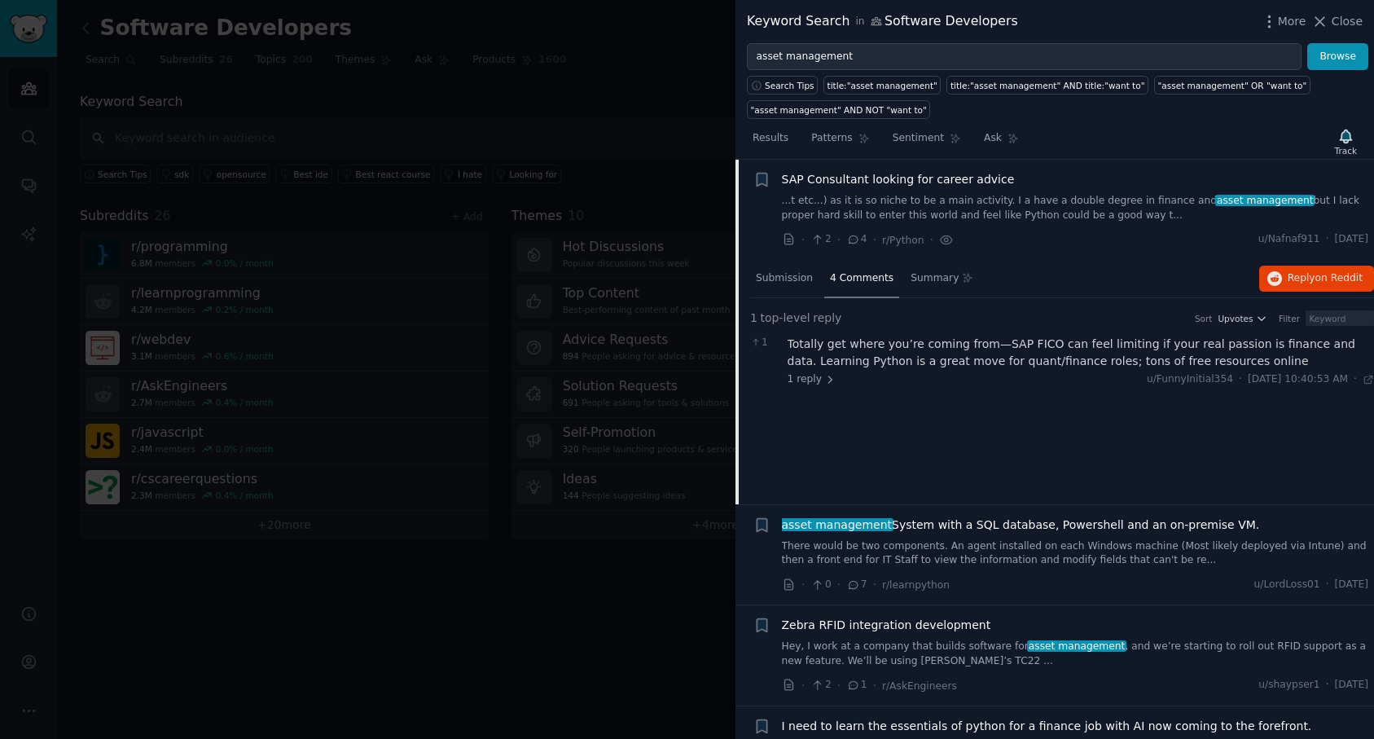
click at [909, 191] on div "SAP Consultant looking for career advice ...t etc...) as it is so niche to be a…" at bounding box center [1075, 196] width 587 height 51
click at [909, 181] on span "SAP Consultant looking for career advice" at bounding box center [898, 179] width 233 height 17
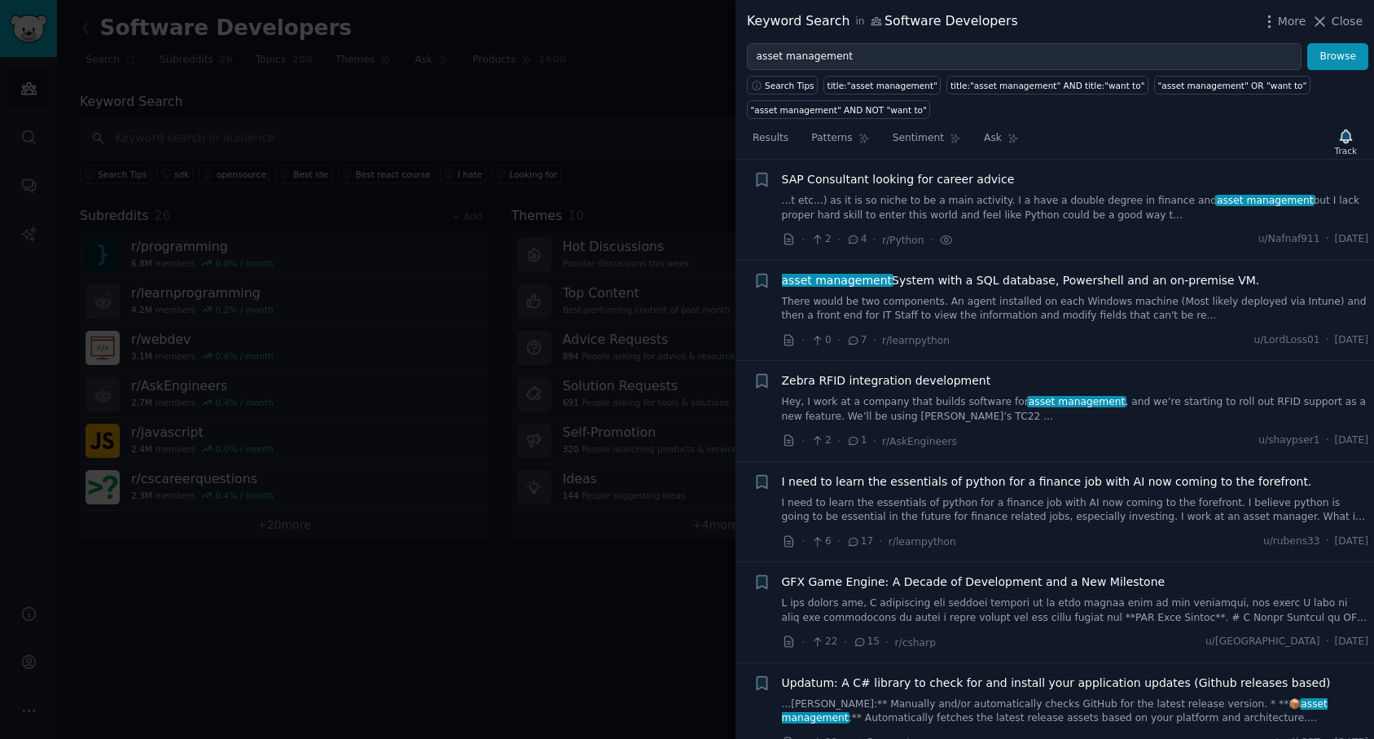
click at [909, 181] on span "SAP Consultant looking for career advice" at bounding box center [898, 179] width 233 height 17
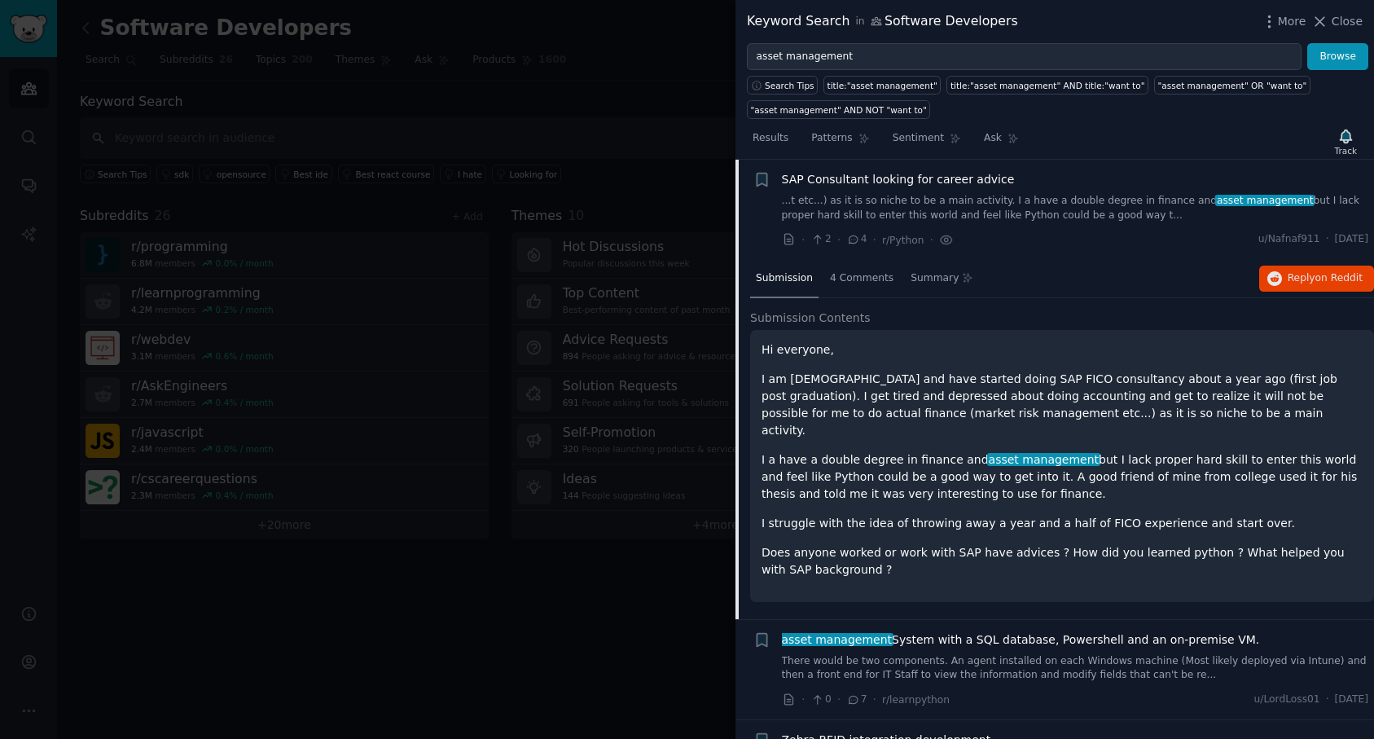
click at [909, 181] on span "SAP Consultant looking for career advice" at bounding box center [898, 179] width 233 height 17
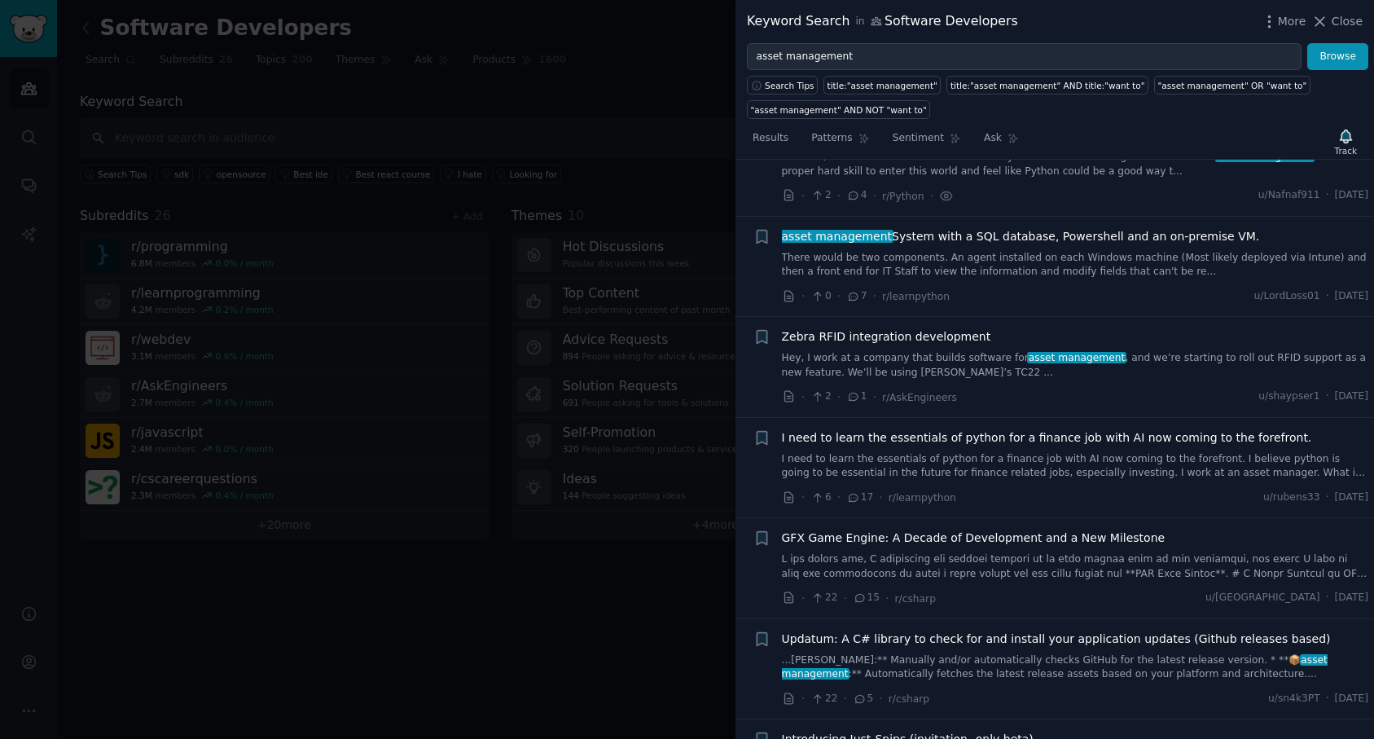
scroll to position [176, 0]
